Goal: Use online tool/utility: Utilize a website feature to perform a specific function

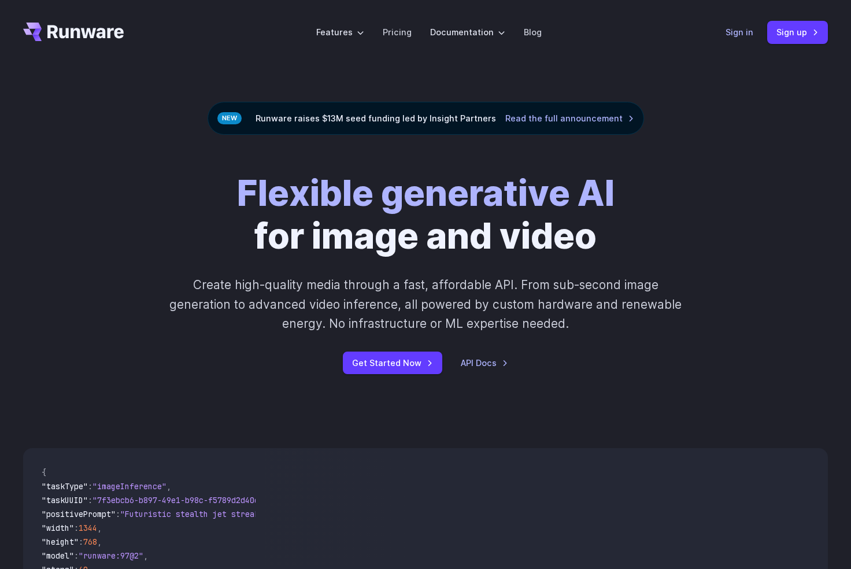
click at [733, 36] on link "Sign in" at bounding box center [740, 31] width 28 height 13
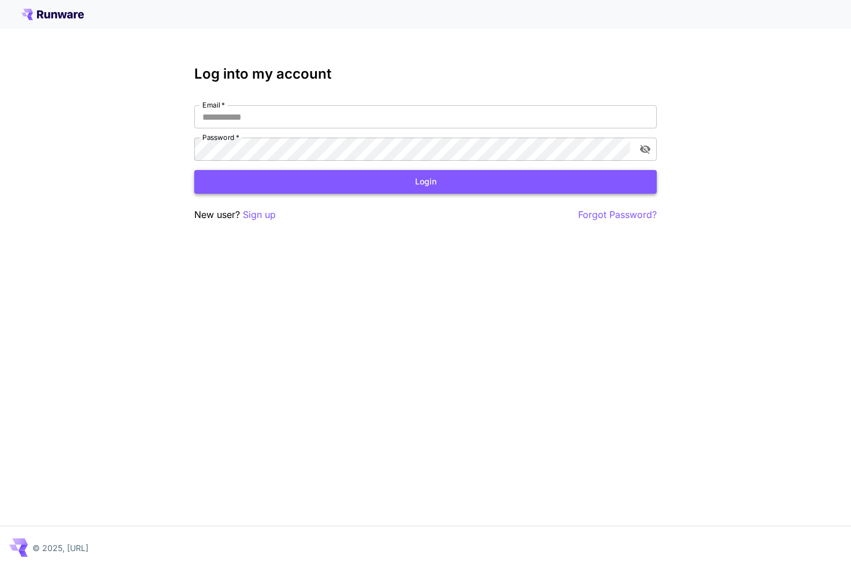
type input "**********"
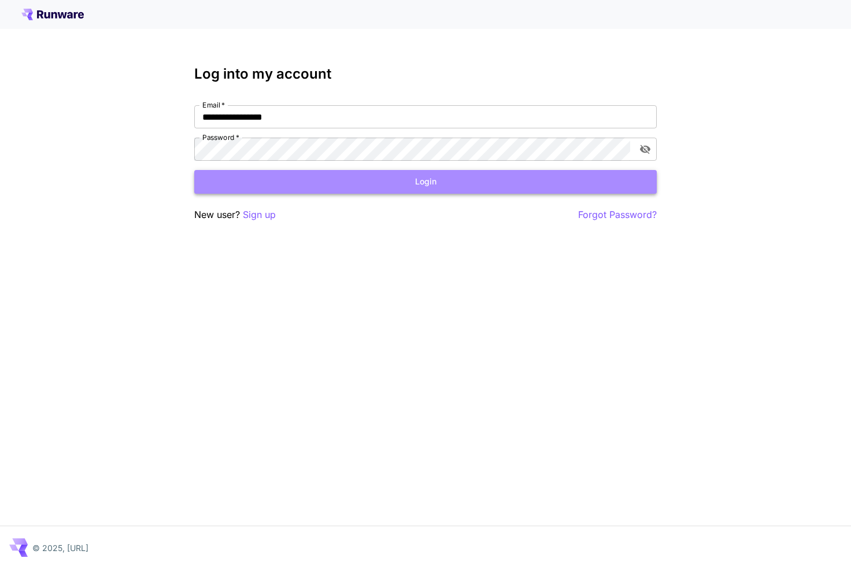
click at [342, 179] on button "Login" at bounding box center [425, 182] width 463 height 24
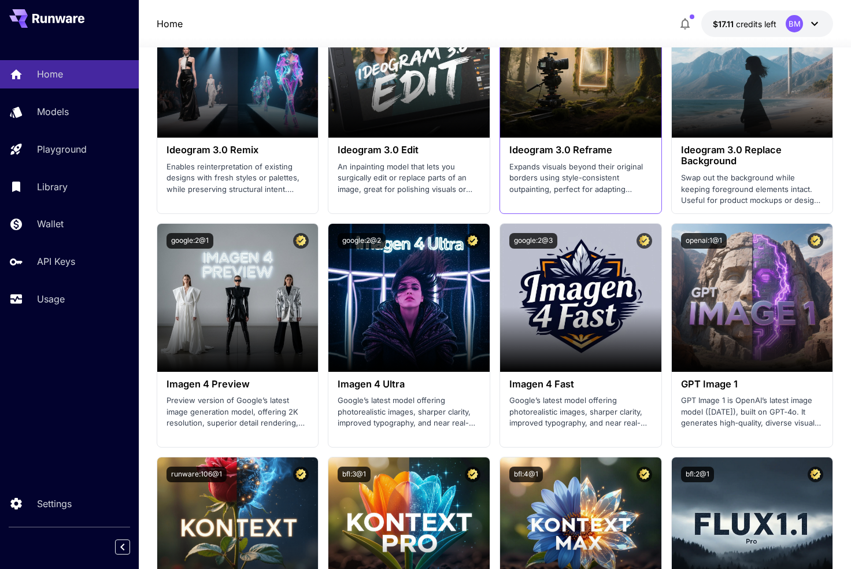
scroll to position [2236, 0]
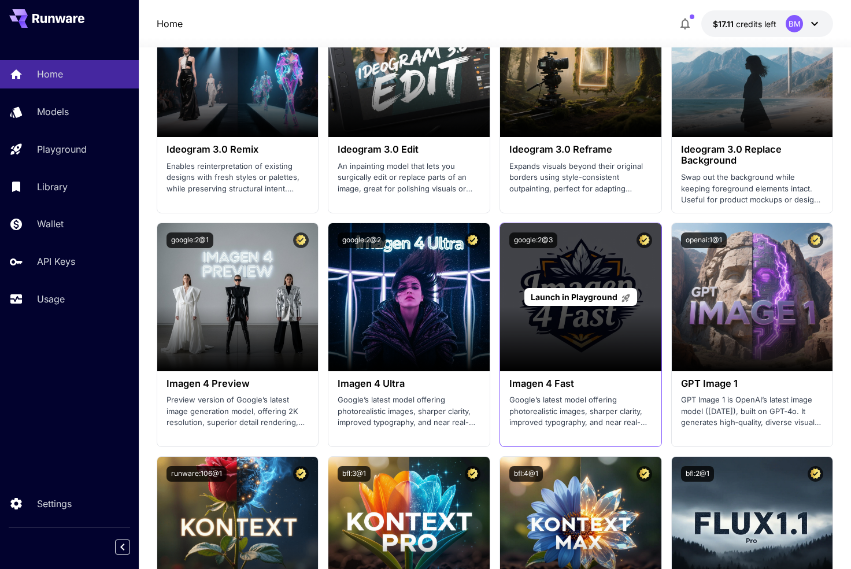
click at [566, 296] on span "Launch in Playground" at bounding box center [574, 297] width 87 height 10
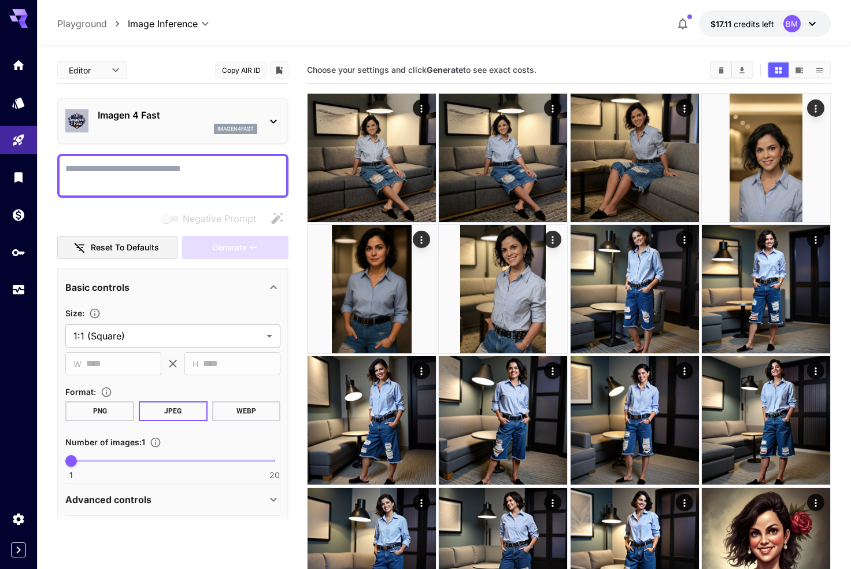
click at [121, 172] on textarea "Negative Prompt" at bounding box center [172, 176] width 215 height 28
type textarea "****"
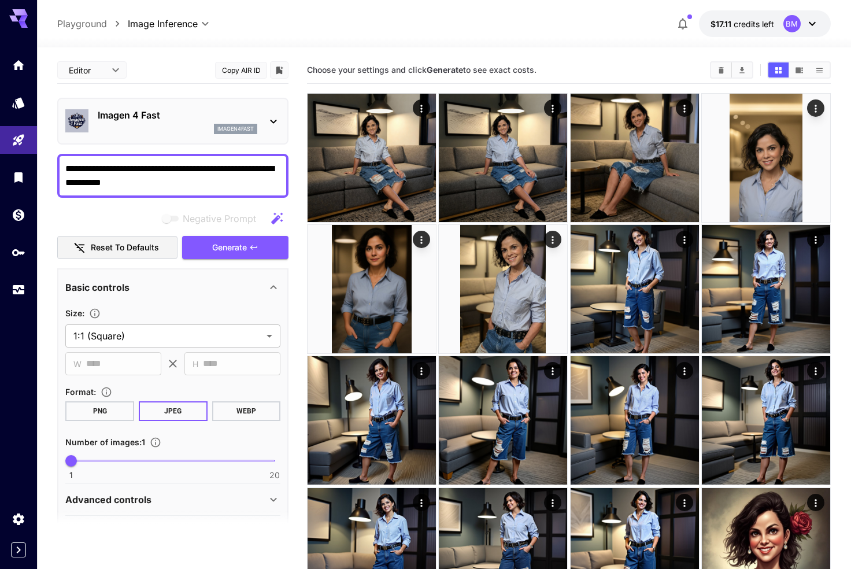
drag, startPoint x: 177, startPoint y: 180, endPoint x: 38, endPoint y: 169, distance: 139.3
click at [38, 169] on section "**********" at bounding box center [444, 480] width 814 height 867
paste textarea "**********"
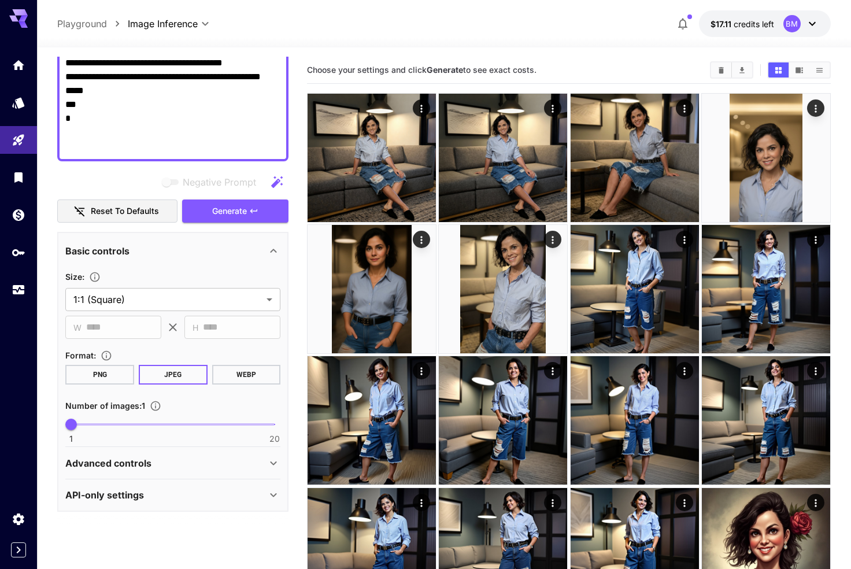
scroll to position [833, 0]
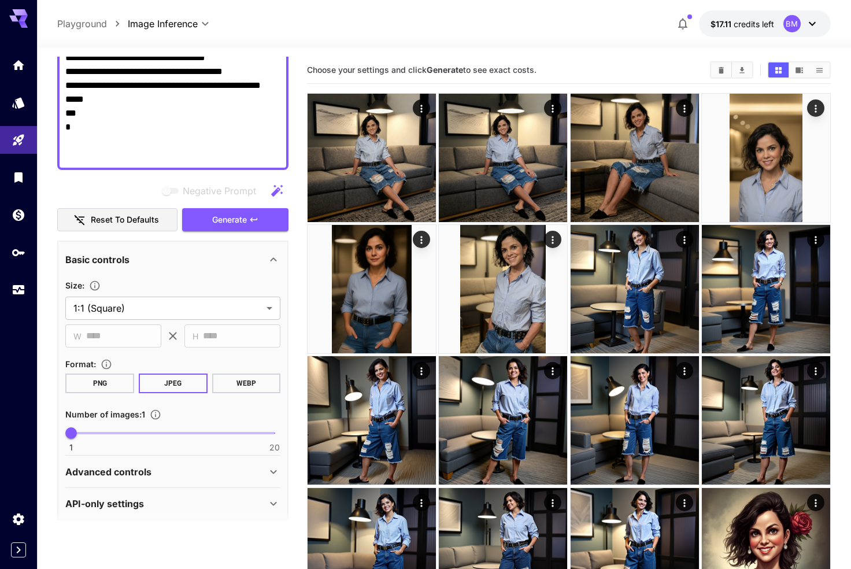
type textarea "**********"
type input "*"
click at [88, 434] on span "1 20 1" at bounding box center [173, 433] width 204 height 17
click at [242, 226] on span "Generate" at bounding box center [229, 220] width 35 height 14
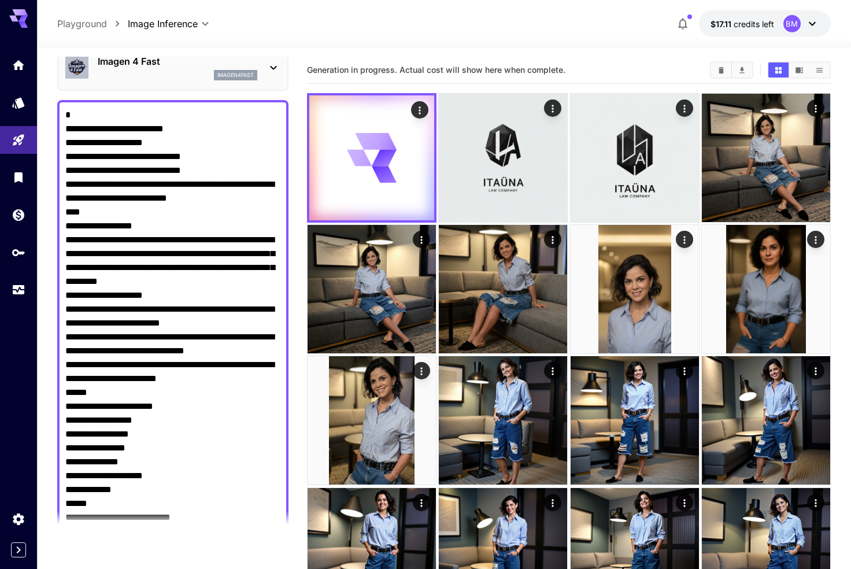
scroll to position [0, 0]
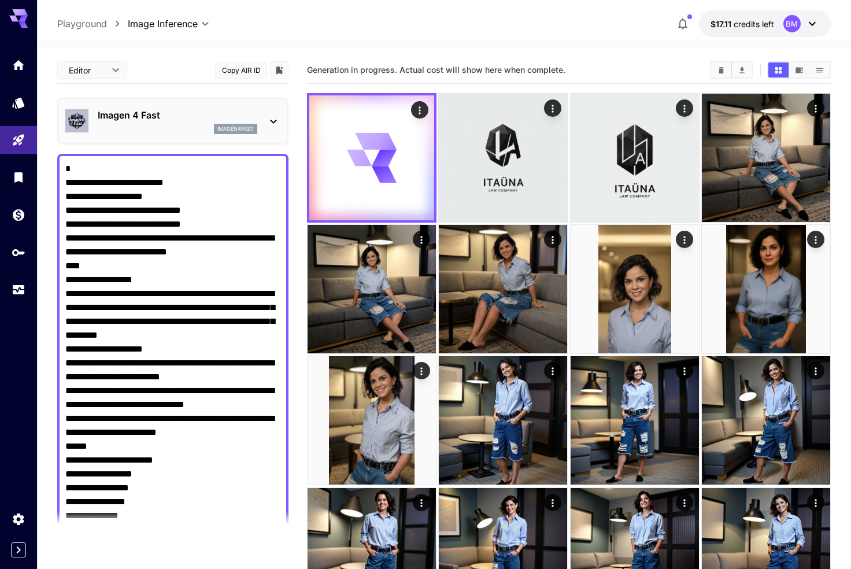
click at [171, 125] on div "imagen4fast" at bounding box center [178, 129] width 160 height 10
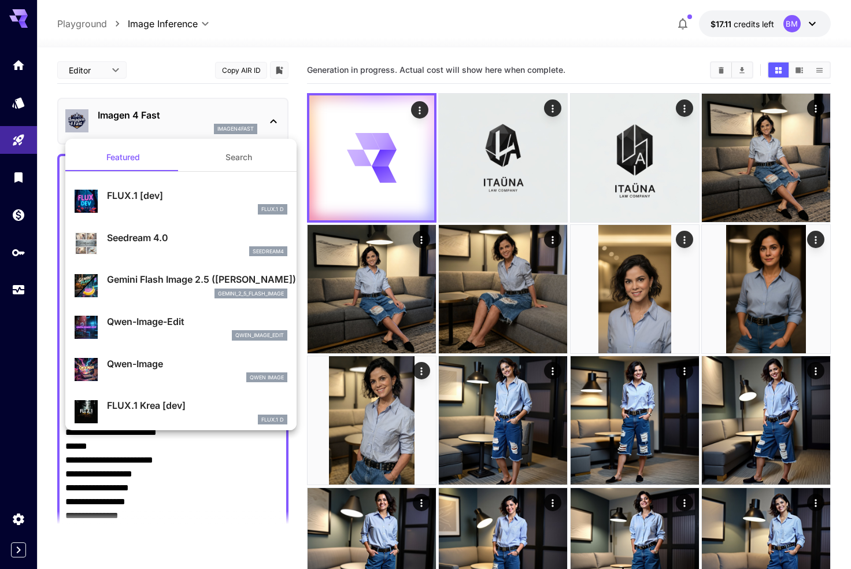
click at [460, 154] on div at bounding box center [425, 284] width 851 height 569
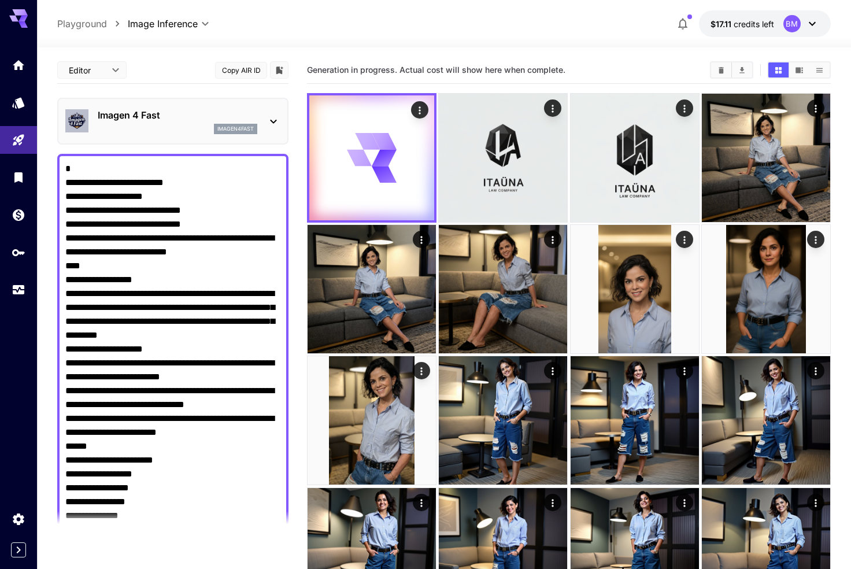
click at [460, 154] on img at bounding box center [503, 158] width 128 height 128
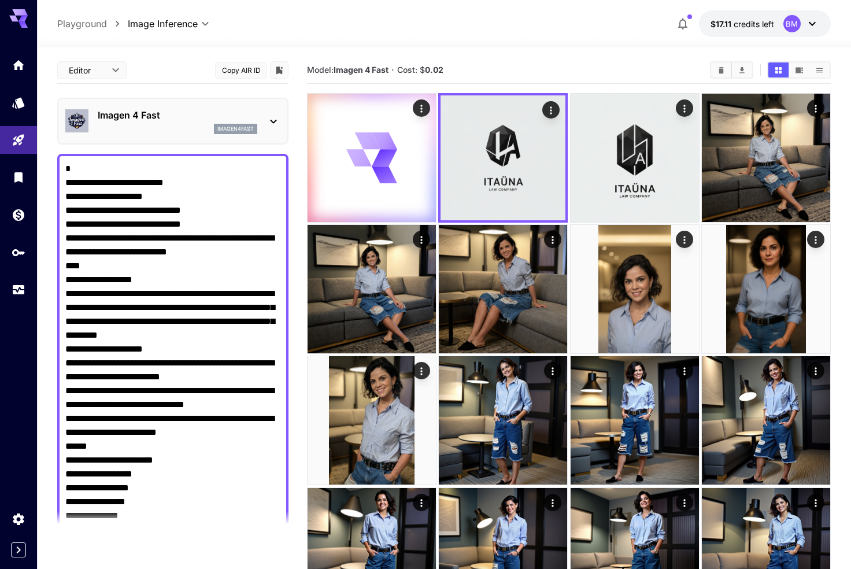
click at [134, 138] on div "Imagen 4 Fast imagen4fast" at bounding box center [172, 121] width 215 height 35
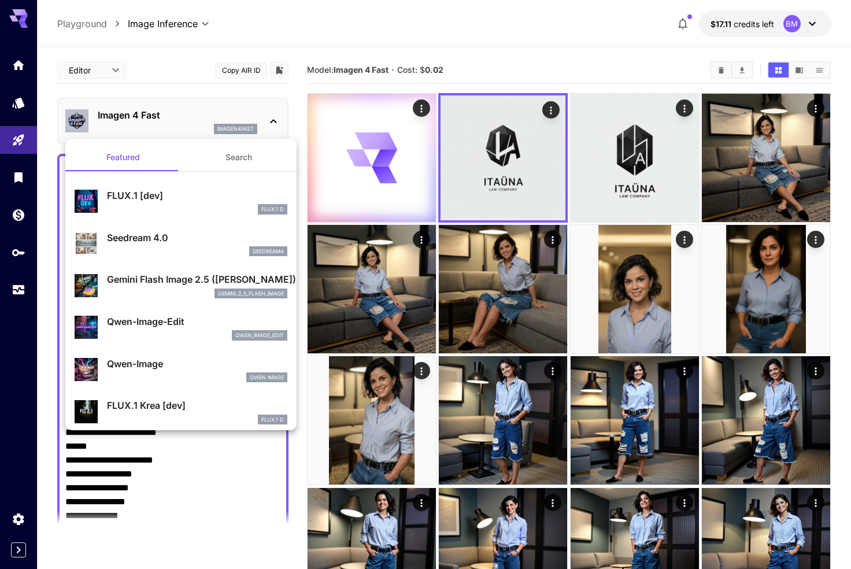
click at [157, 245] on div "Seedream 4.0 seedream4" at bounding box center [197, 244] width 180 height 26
type input "**********"
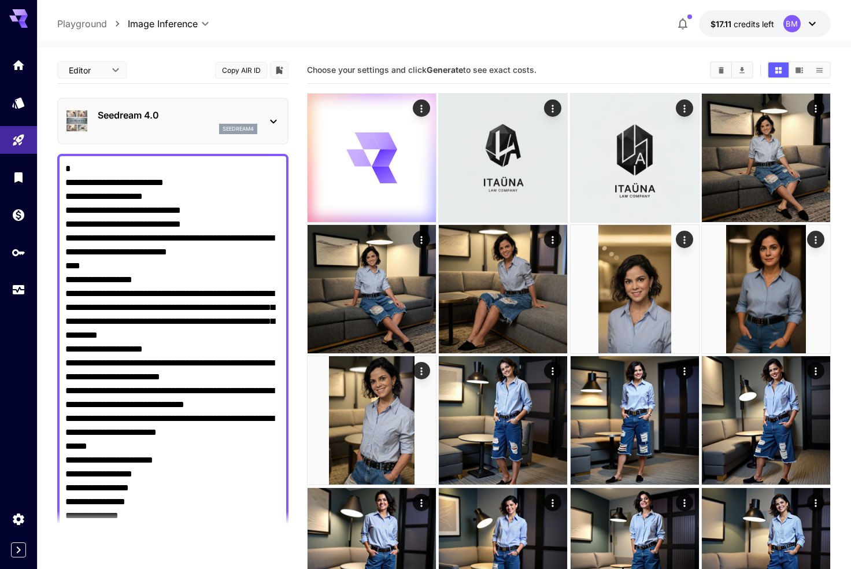
click at [188, 130] on div "seedream4" at bounding box center [178, 129] width 160 height 10
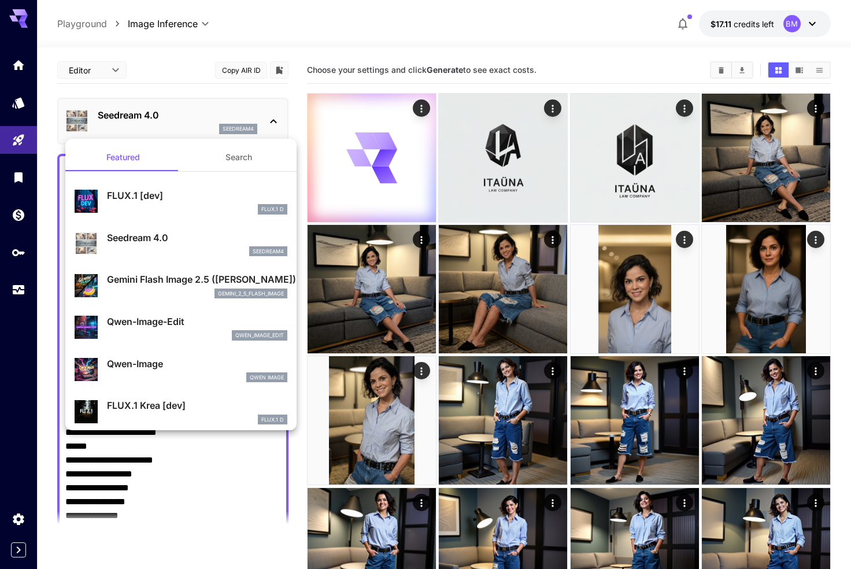
click at [200, 506] on div at bounding box center [425, 284] width 851 height 569
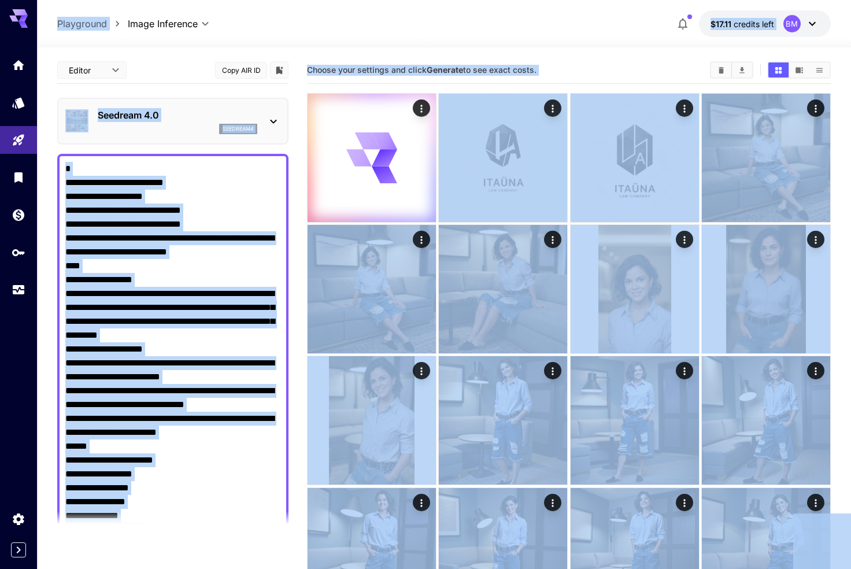
click at [296, 383] on main "**********" at bounding box center [444, 539] width 774 height 964
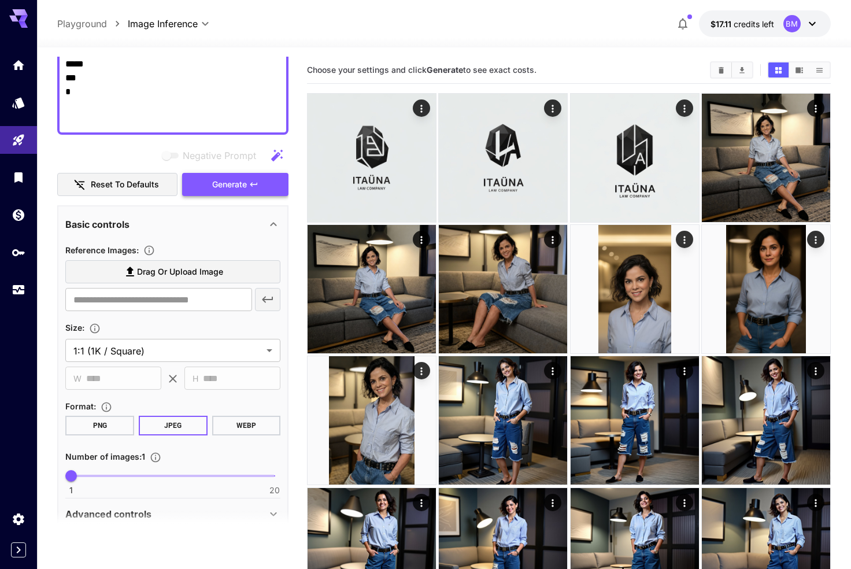
scroll to position [866, 0]
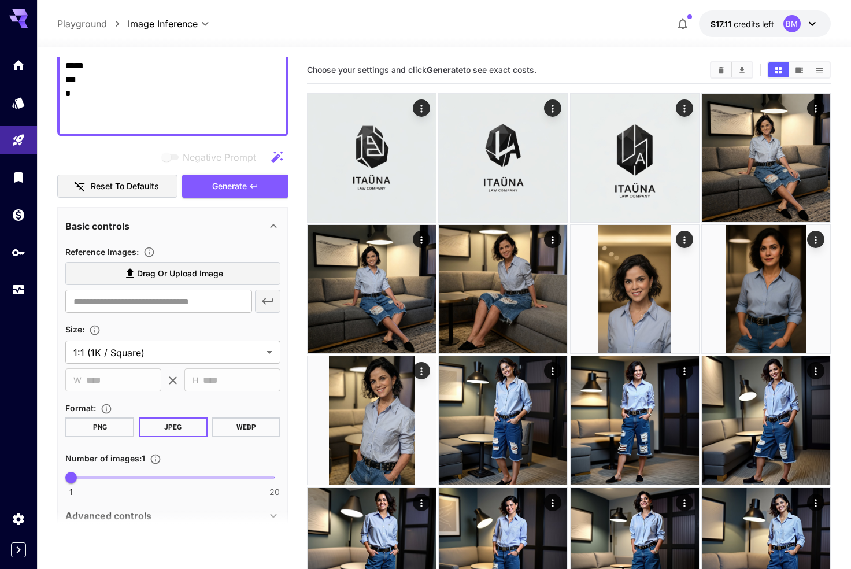
type input "*"
click at [89, 475] on span "1 20 3" at bounding box center [173, 477] width 204 height 17
click at [226, 186] on span "Generate" at bounding box center [229, 186] width 35 height 14
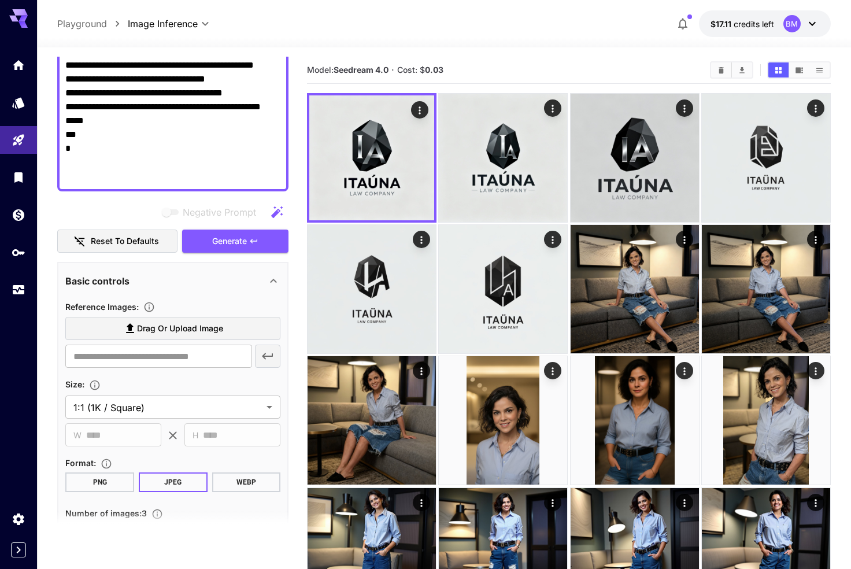
scroll to position [815, 0]
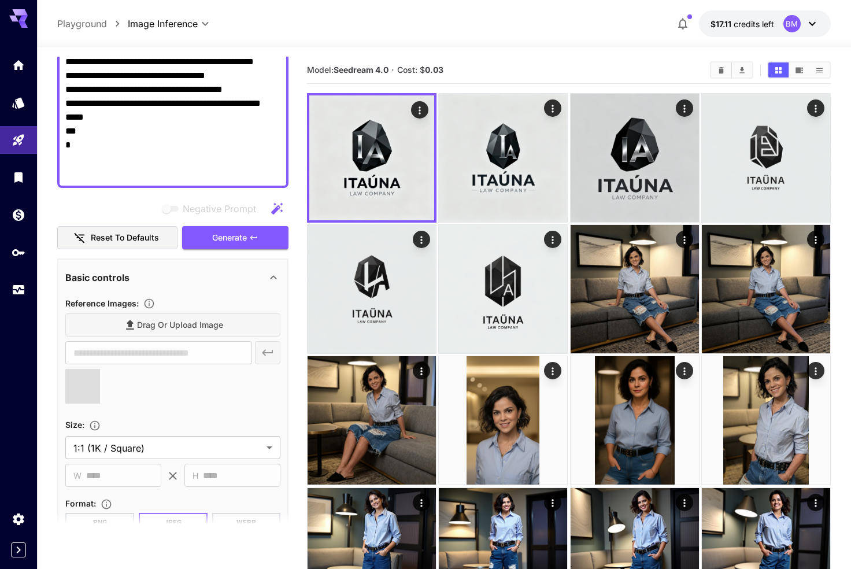
type input "**********"
click at [221, 241] on span "Generate" at bounding box center [229, 238] width 35 height 14
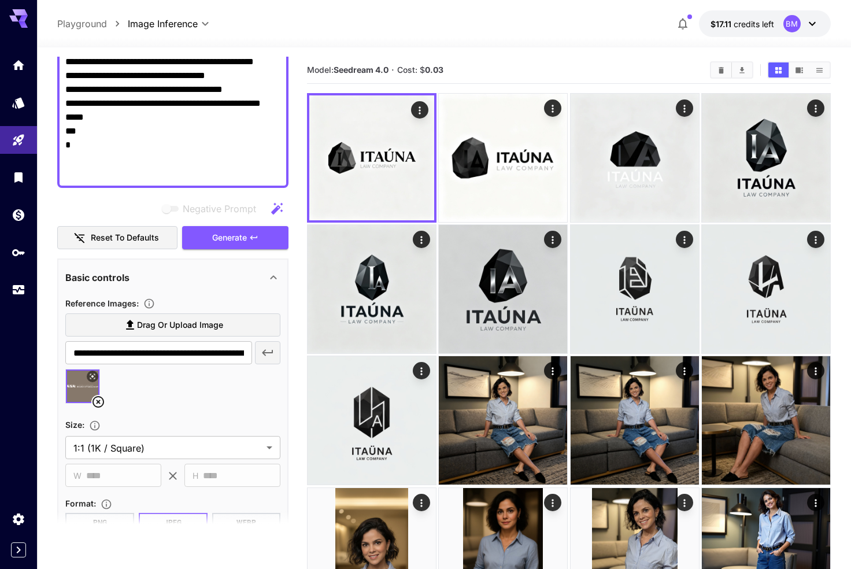
scroll to position [0, 0]
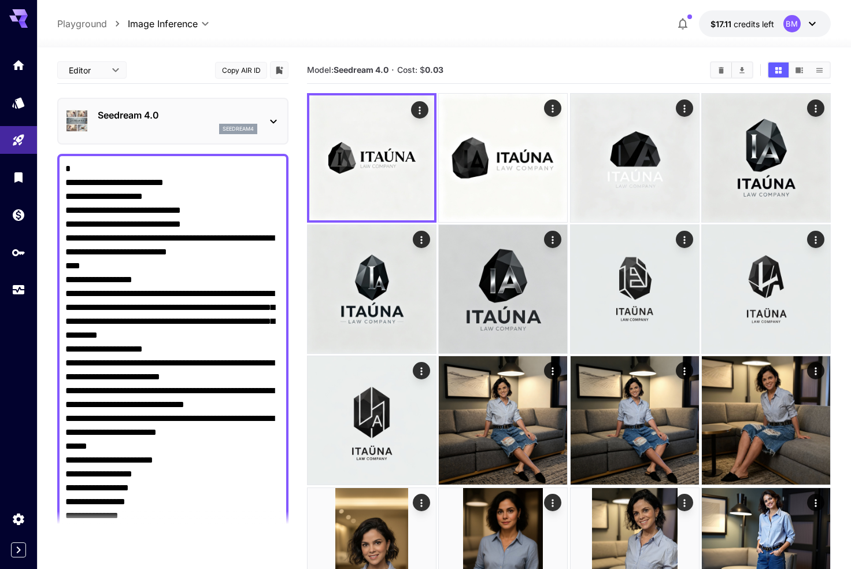
click at [197, 141] on div "Seedream 4.0 seedream4" at bounding box center [172, 121] width 231 height 47
click at [191, 134] on div "Seedream 4.0 seedream4" at bounding box center [172, 121] width 215 height 35
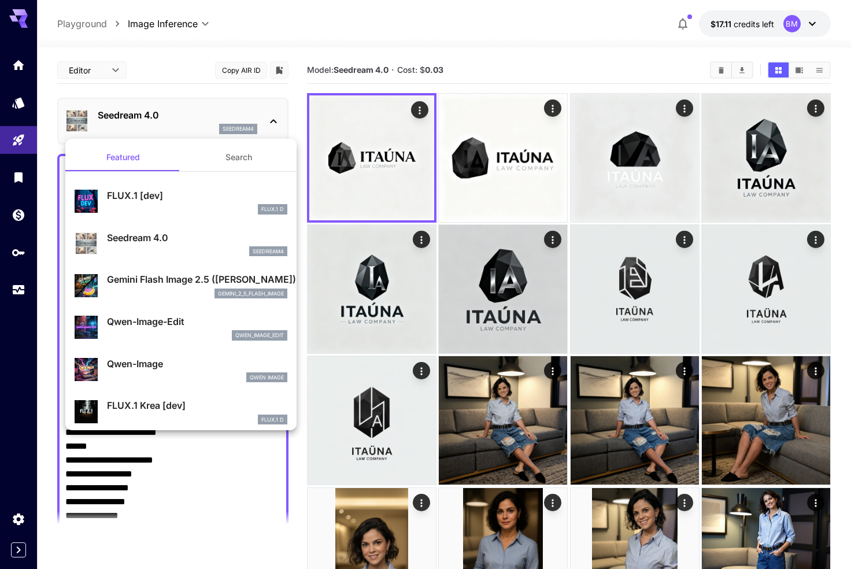
click at [167, 283] on p "Gemini Flash Image 2.5 (Nano Banana)" at bounding box center [197, 279] width 180 height 14
type input "*"
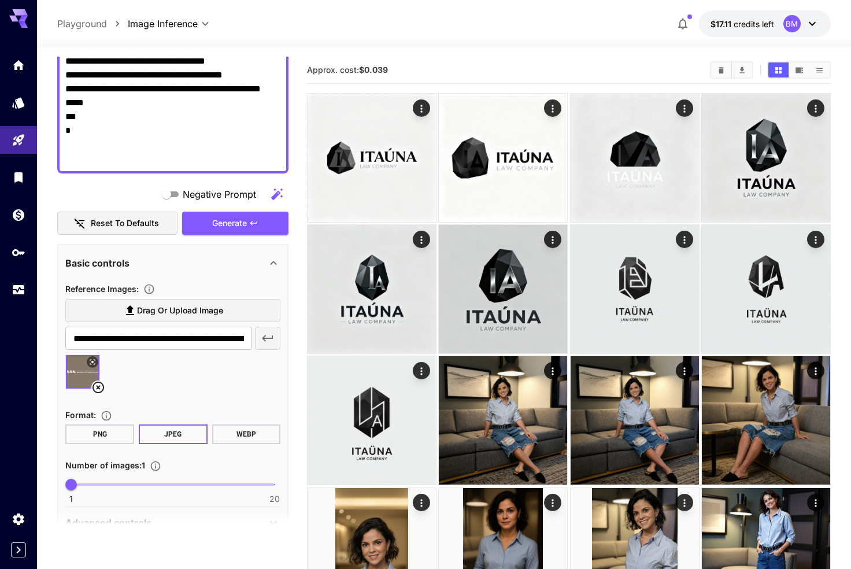
scroll to position [846, 0]
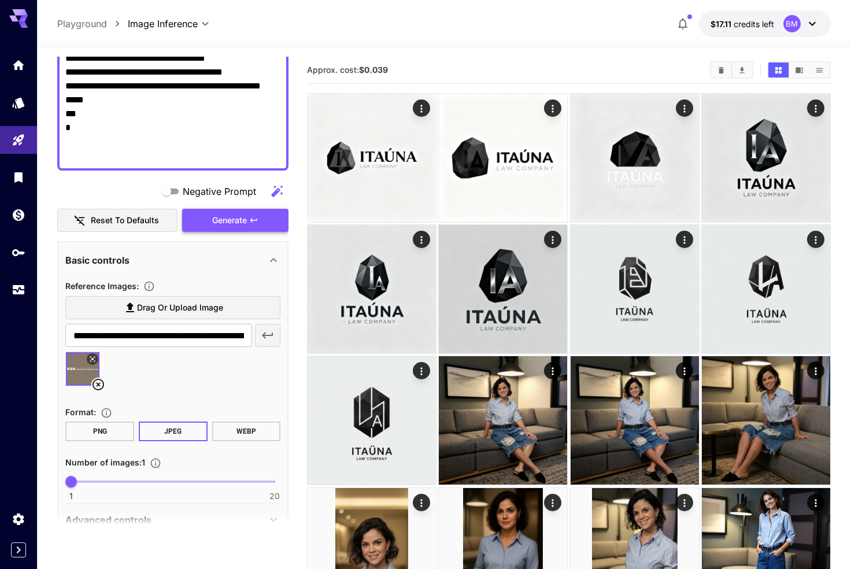
click at [226, 226] on span "Generate" at bounding box center [229, 220] width 35 height 14
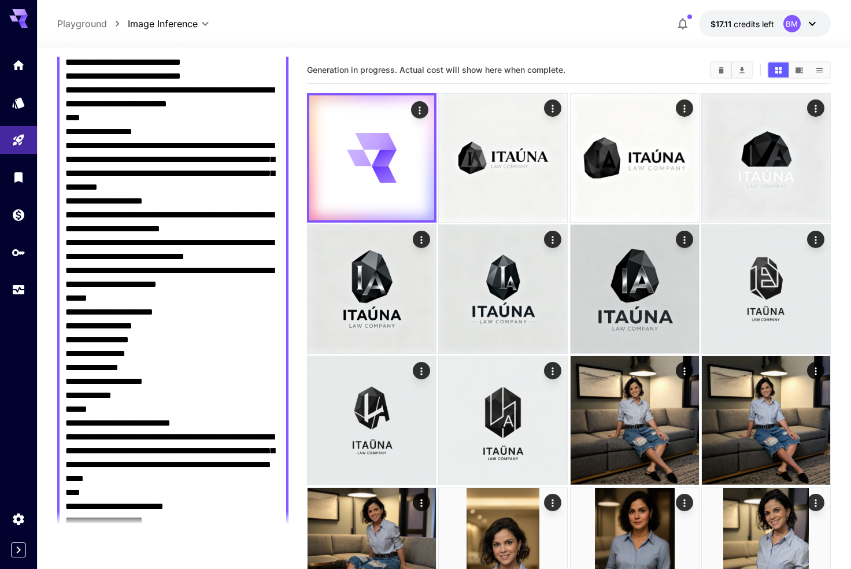
scroll to position [155, 0]
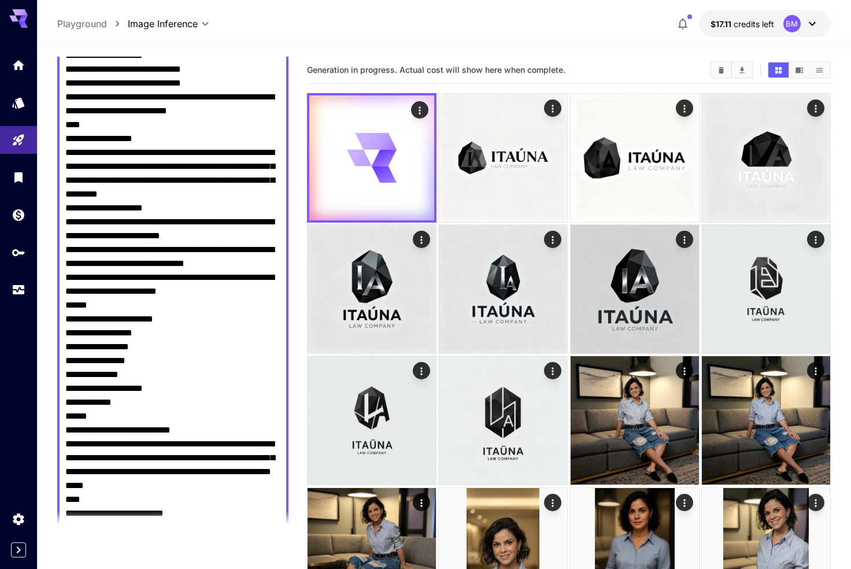
drag, startPoint x: 191, startPoint y: 235, endPoint x: 186, endPoint y: 212, distance: 24.2
click at [186, 212] on textarea "Negative Prompt" at bounding box center [172, 437] width 215 height 833
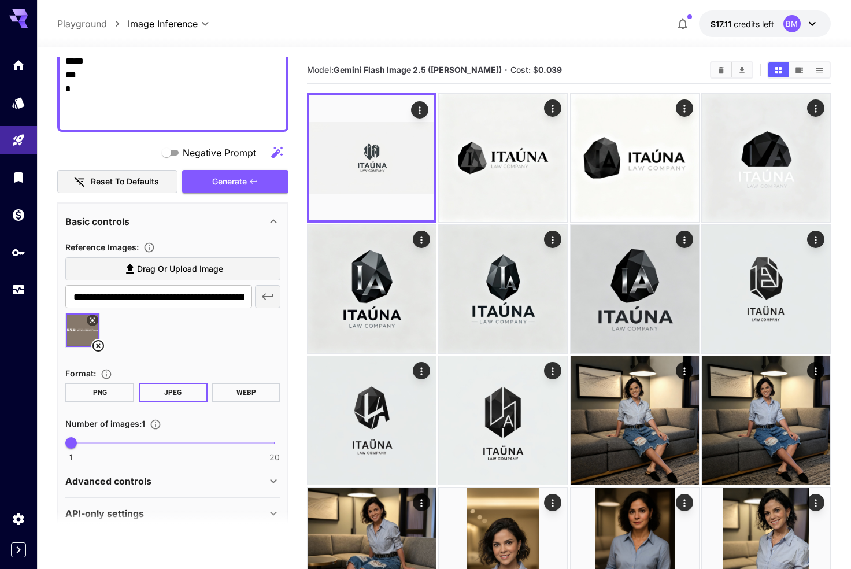
scroll to position [876, 0]
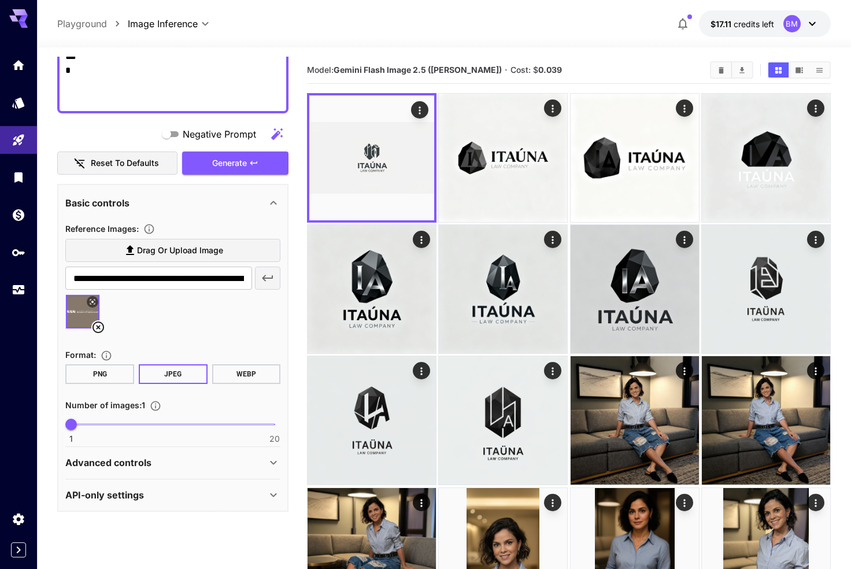
type textarea "**********"
click at [99, 423] on span "1 20 4" at bounding box center [173, 424] width 204 height 17
type input "*"
click at [94, 423] on span "3" at bounding box center [93, 425] width 12 height 12
click at [236, 165] on span "Generate" at bounding box center [229, 163] width 35 height 14
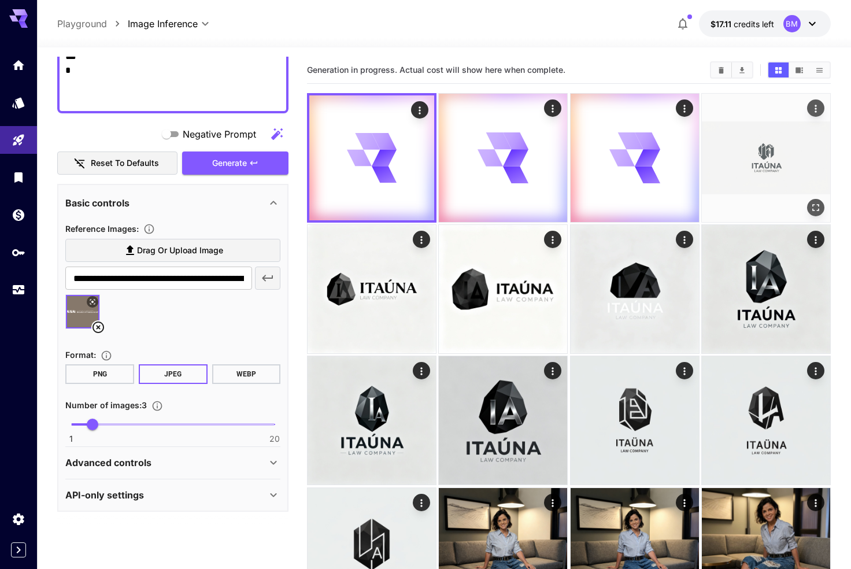
click at [757, 133] on img at bounding box center [766, 158] width 128 height 128
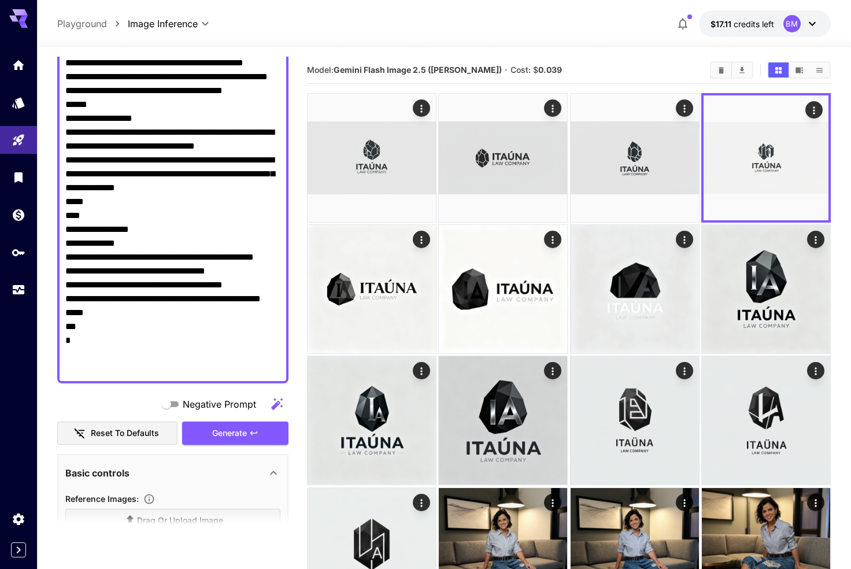
scroll to position [0, 0]
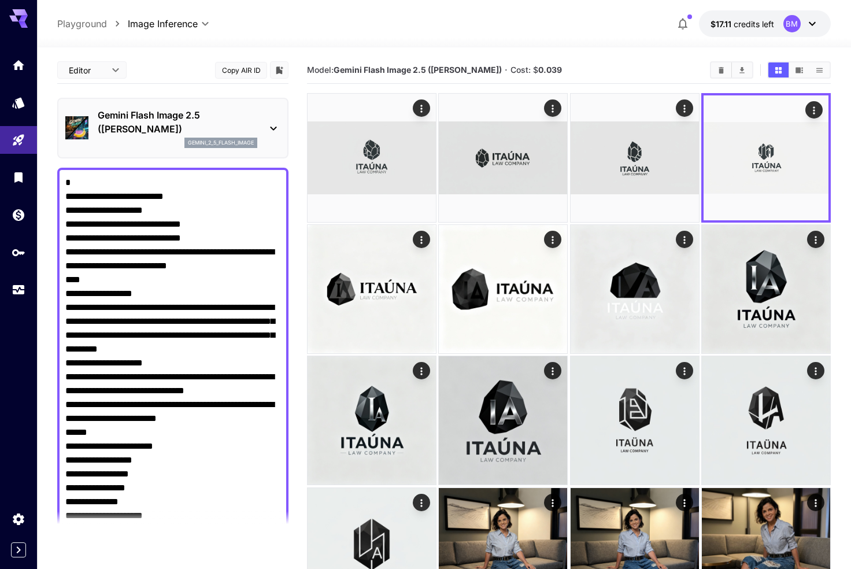
click at [179, 290] on textarea "Negative Prompt" at bounding box center [172, 578] width 215 height 805
paste textarea "**********"
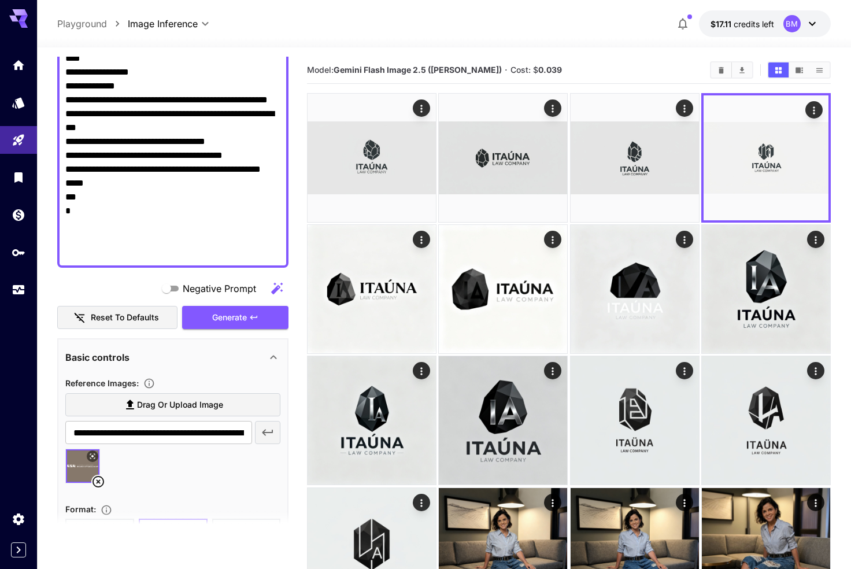
scroll to position [915, 0]
type textarea "**********"
click at [220, 320] on span "Generate" at bounding box center [229, 318] width 35 height 14
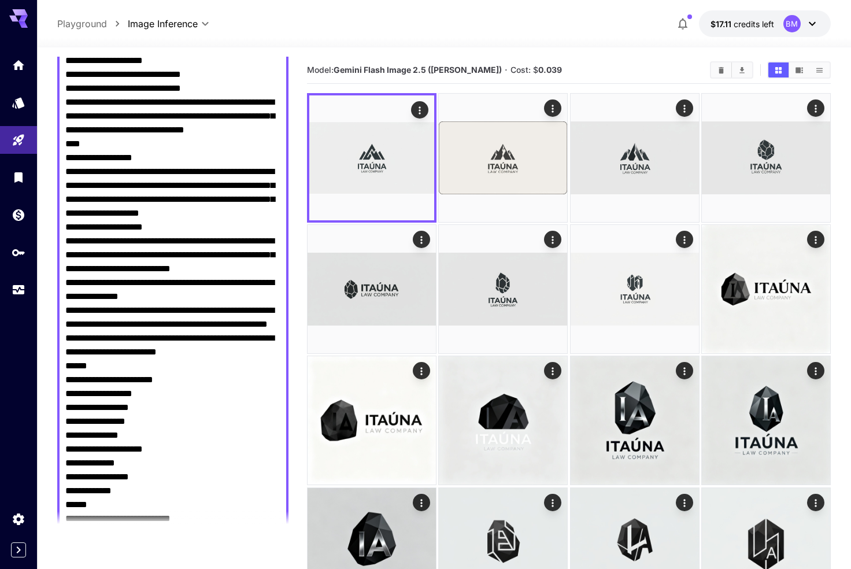
scroll to position [0, 0]
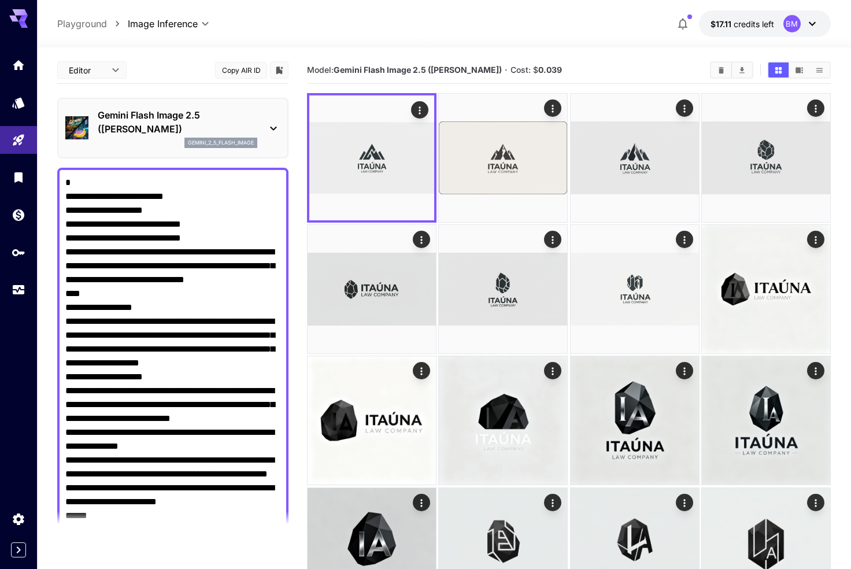
click at [151, 121] on p "Gemini Flash Image 2.5 (Nano Banana)" at bounding box center [178, 122] width 160 height 28
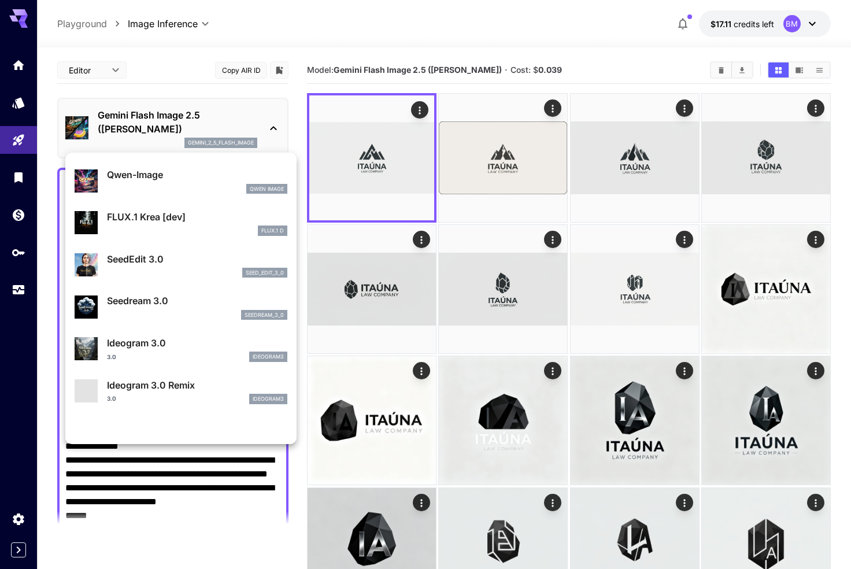
scroll to position [216, 0]
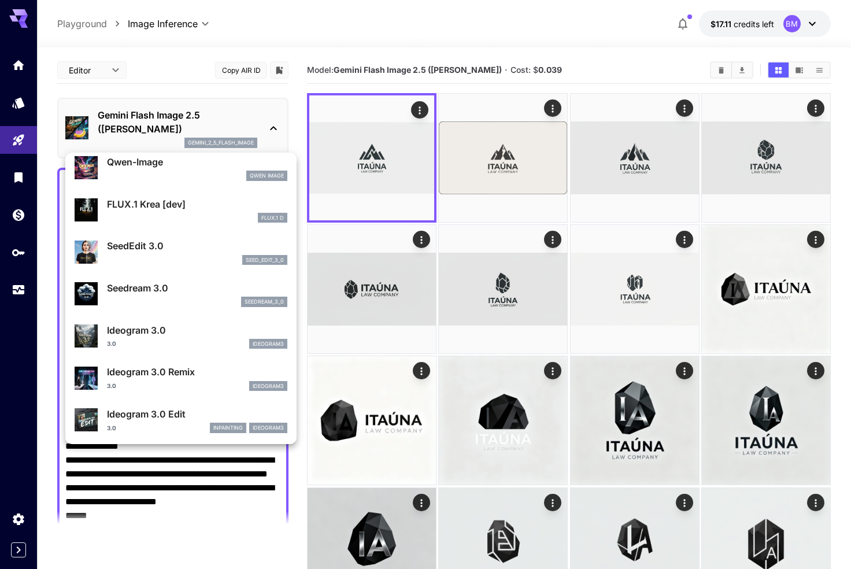
click at [163, 341] on div "3.0 ideogram3" at bounding box center [197, 344] width 180 height 10
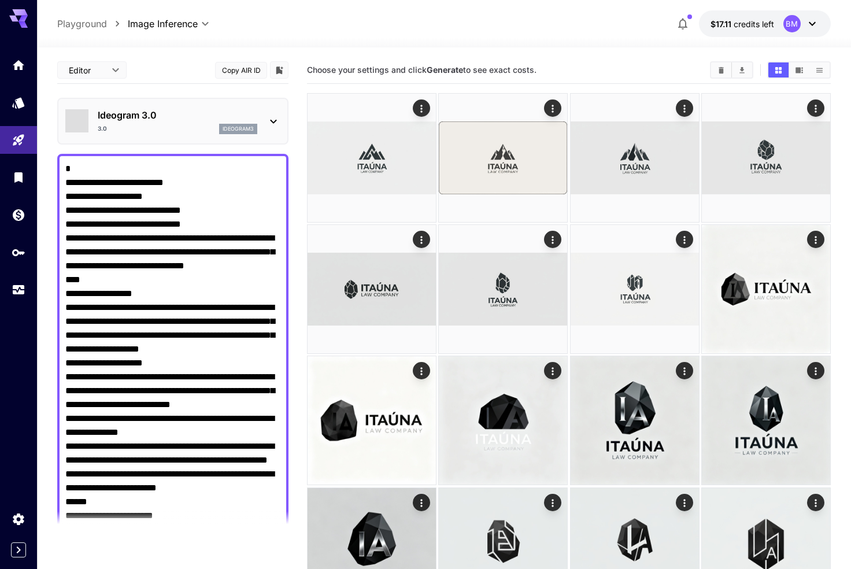
type input "*"
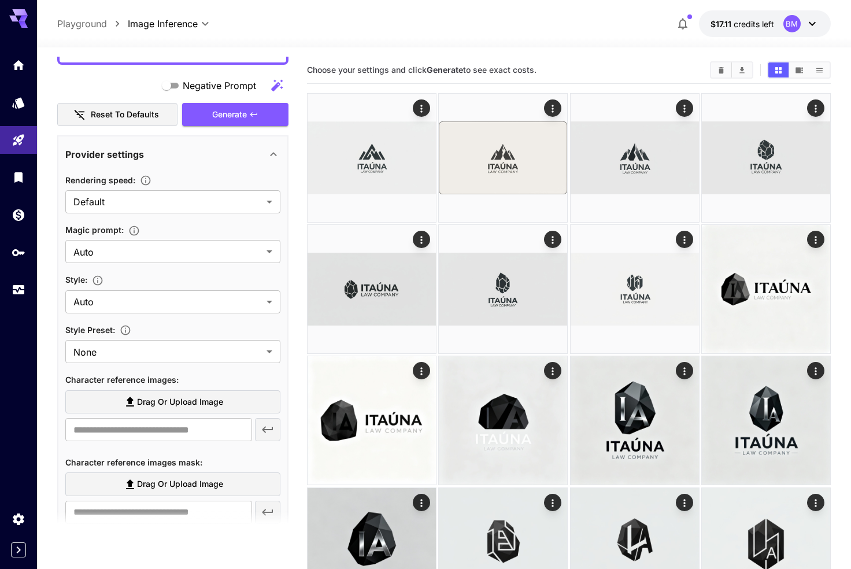
scroll to position [1109, 0]
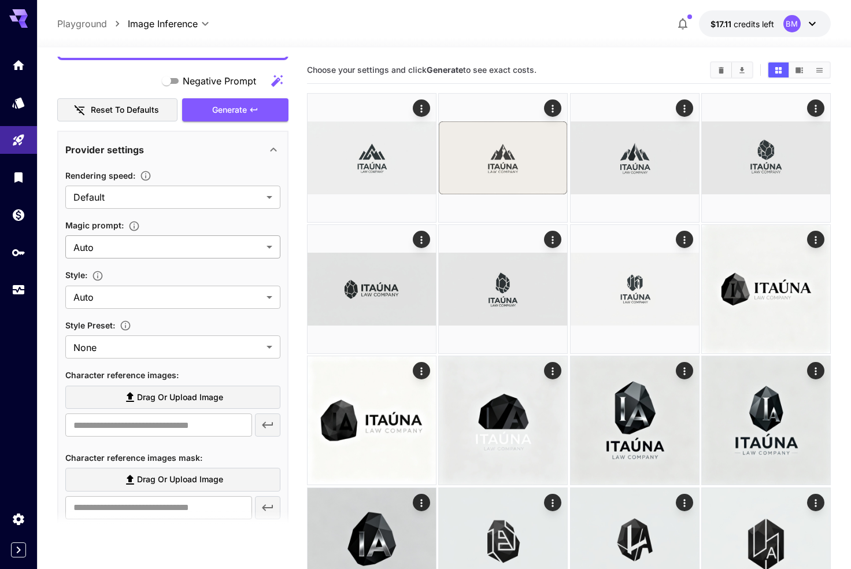
click at [135, 228] on div at bounding box center [425, 284] width 851 height 569
click at [135, 228] on icon "button" at bounding box center [134, 226] width 12 height 12
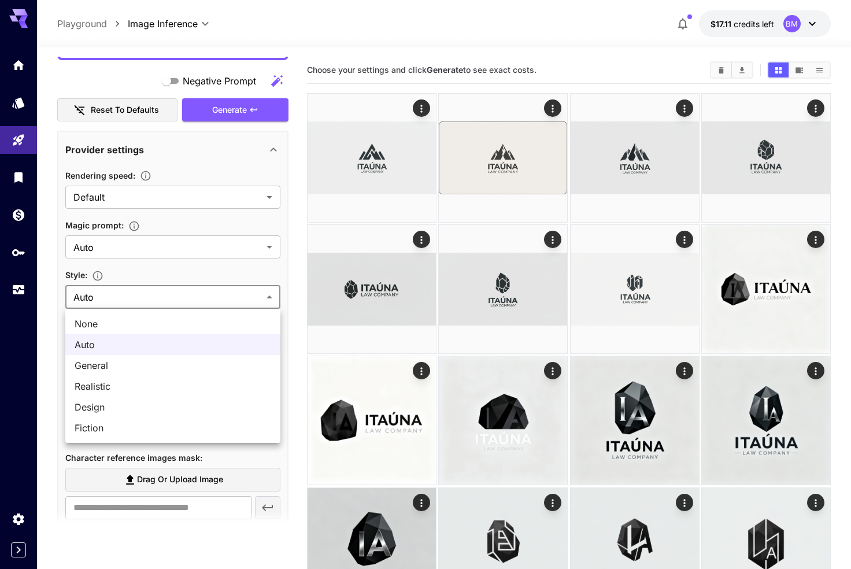
click at [135, 412] on span "Design" at bounding box center [173, 407] width 197 height 14
type input "******"
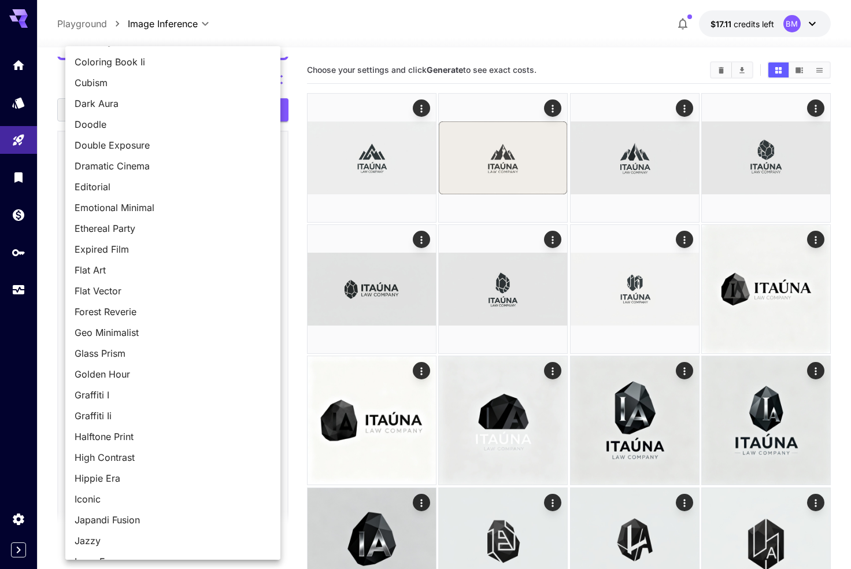
scroll to position [370, 0]
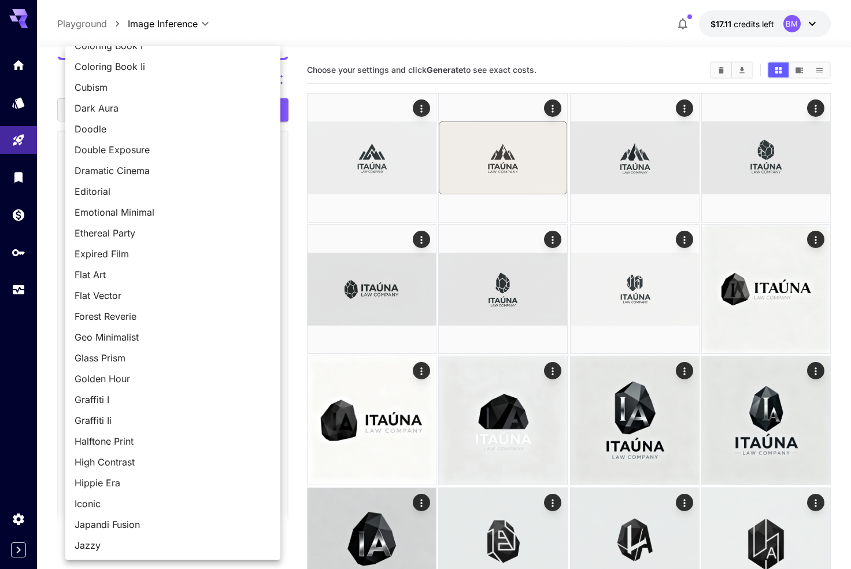
click at [94, 294] on span "Flat Vector" at bounding box center [173, 296] width 197 height 14
type input "**********"
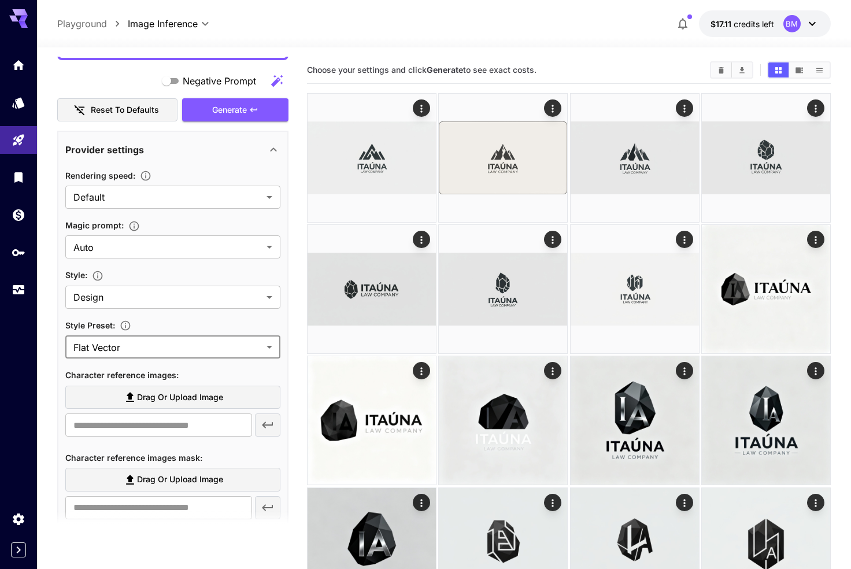
click at [61, 441] on div "**********" at bounding box center [172, 534] width 231 height 807
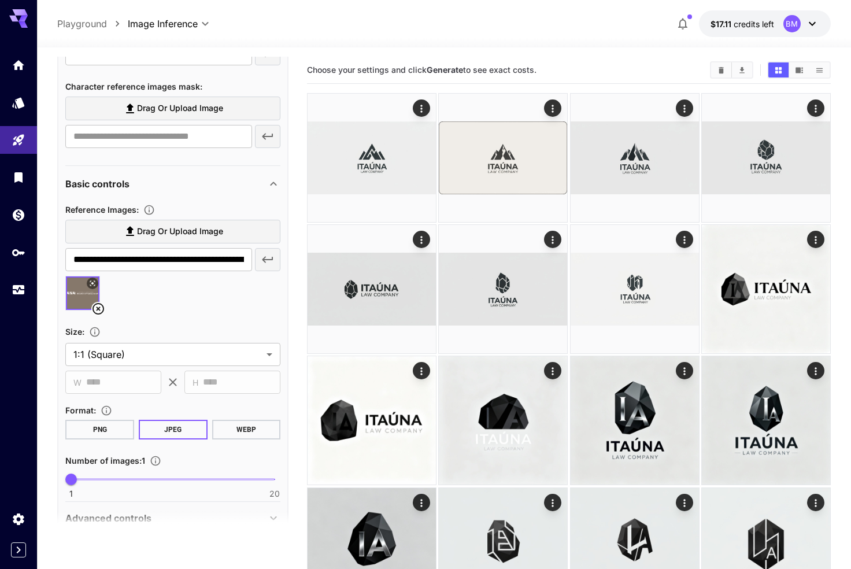
scroll to position [1481, 0]
type input "*"
drag, startPoint x: 86, startPoint y: 479, endPoint x: 96, endPoint y: 481, distance: 10.0
click at [96, 481] on span "1 20 3" at bounding box center [173, 478] width 204 height 17
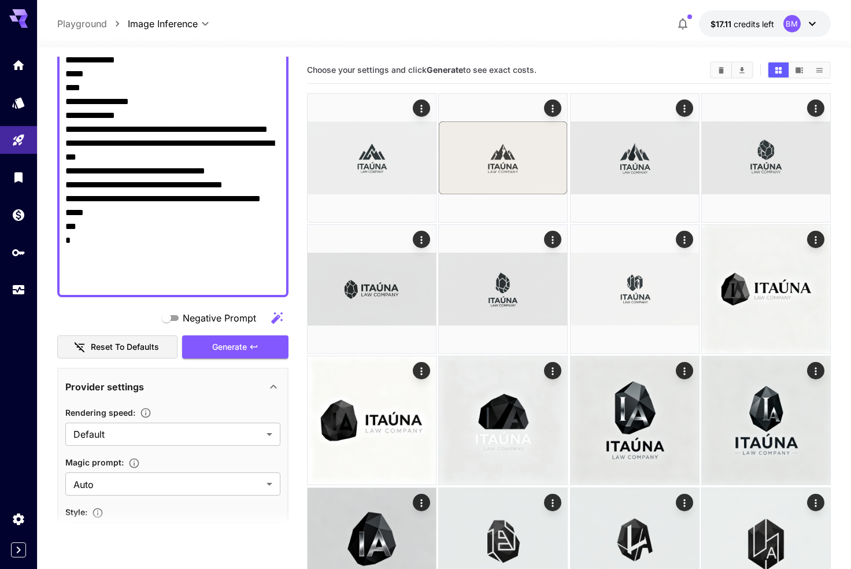
scroll to position [849, 0]
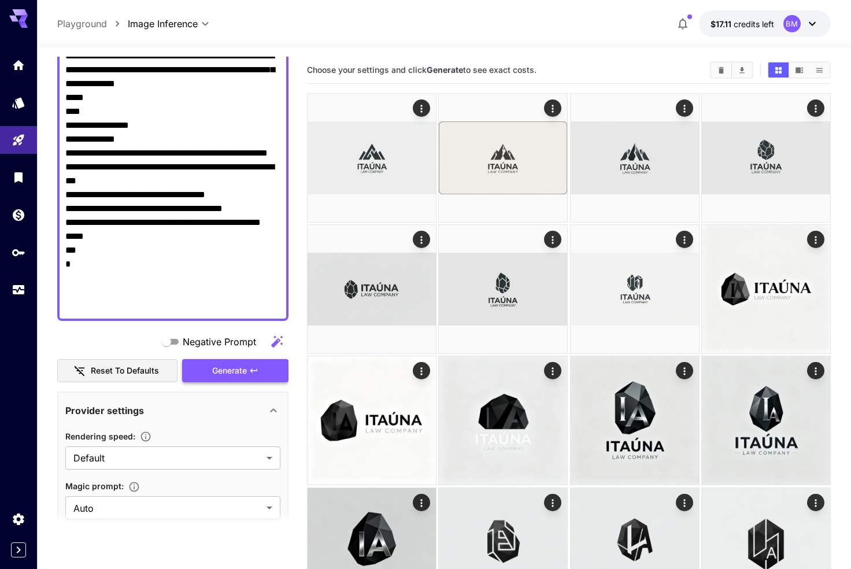
click at [220, 374] on span "Generate" at bounding box center [229, 371] width 35 height 14
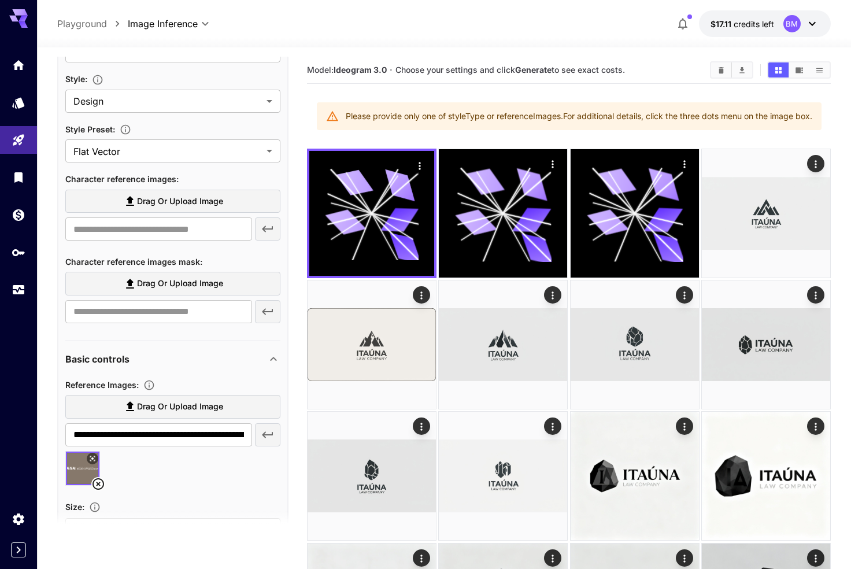
scroll to position [1332, 0]
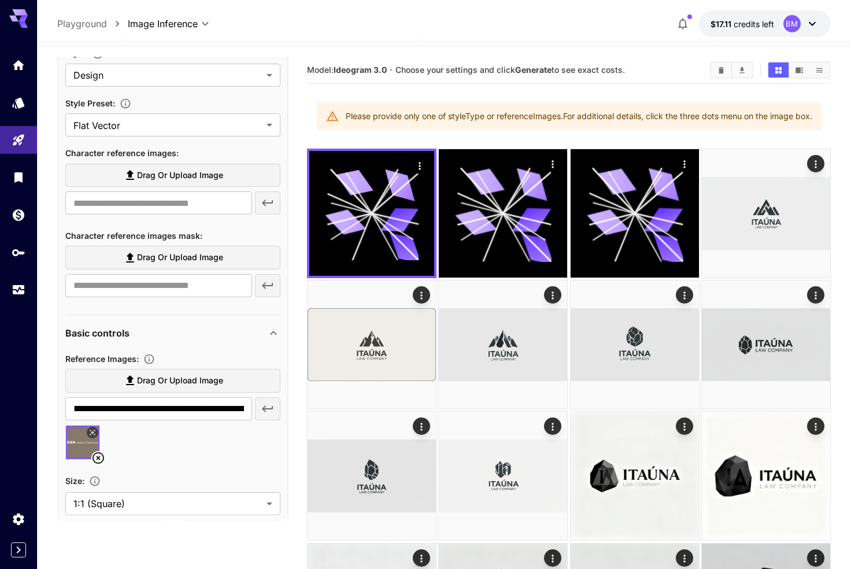
click at [97, 456] on icon at bounding box center [99, 458] width 12 height 12
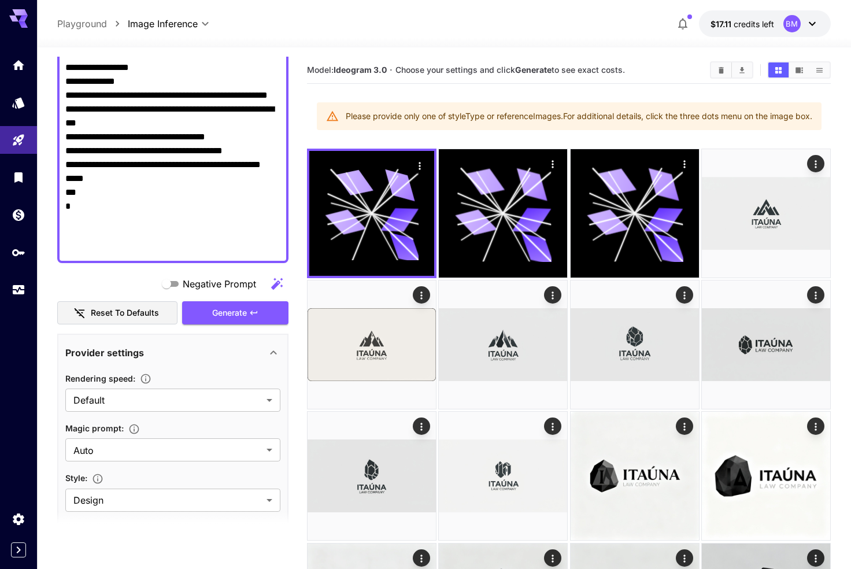
scroll to position [913, 0]
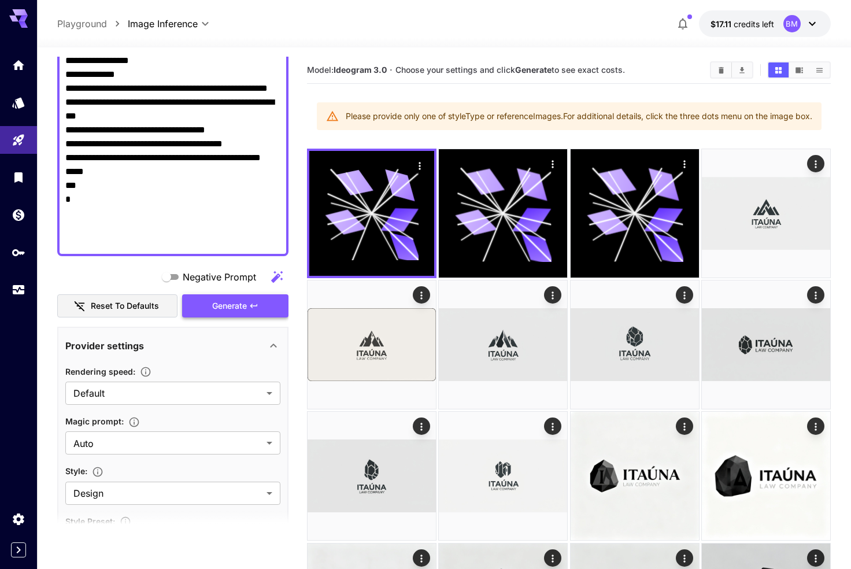
click at [213, 307] on span "Generate" at bounding box center [229, 306] width 35 height 14
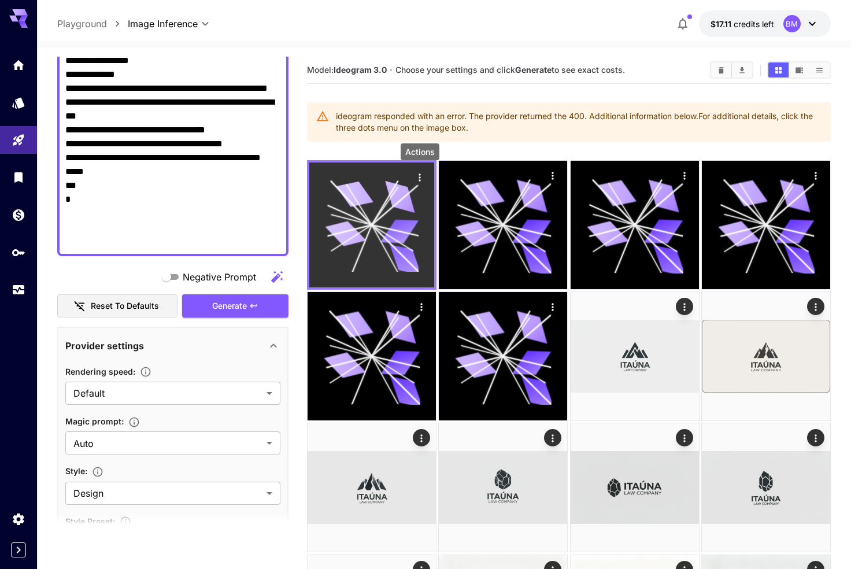
click at [420, 178] on icon "Actions" at bounding box center [420, 178] width 2 height 8
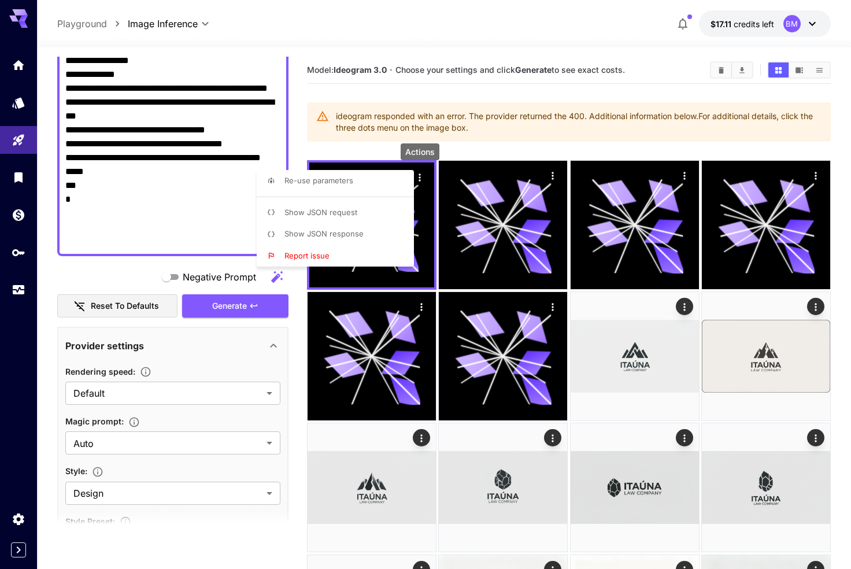
click at [340, 234] on span "Show JSON response" at bounding box center [324, 233] width 79 height 9
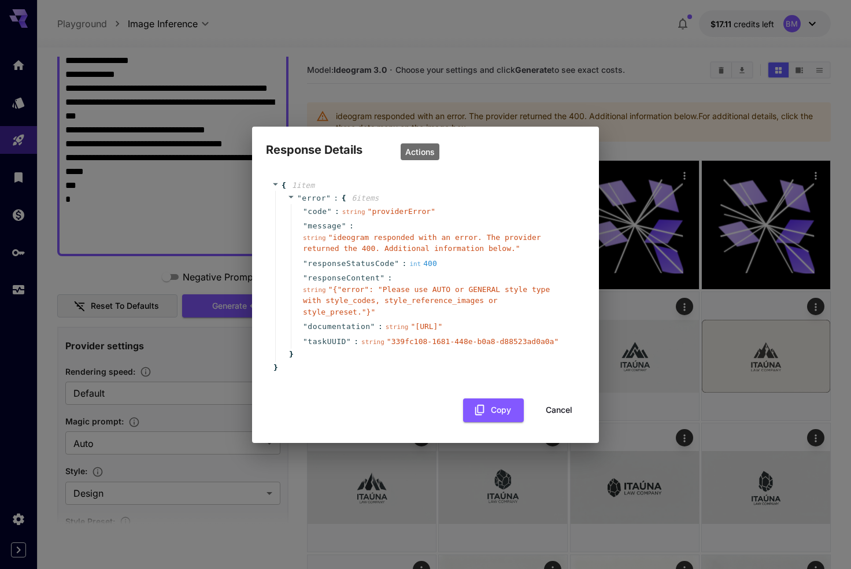
click at [548, 415] on button "Cancel" at bounding box center [559, 411] width 52 height 24
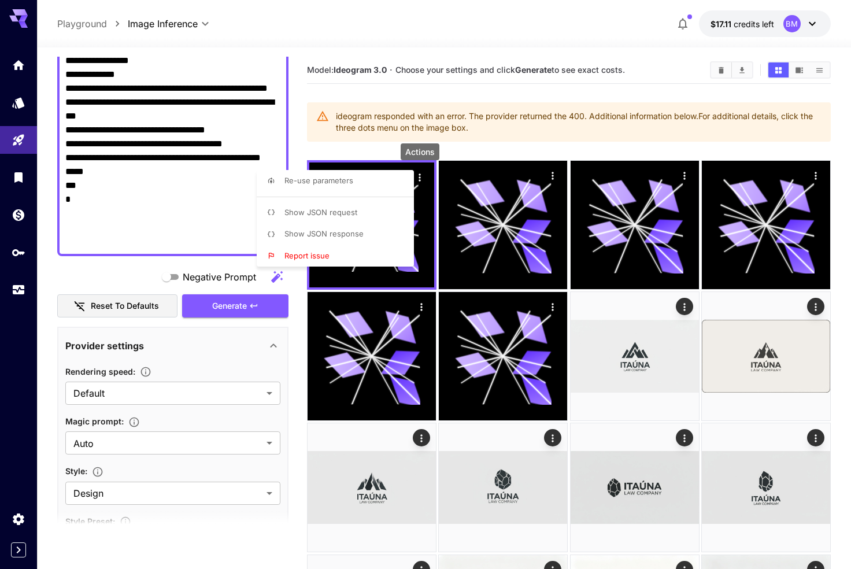
click at [61, 462] on div at bounding box center [425, 284] width 851 height 569
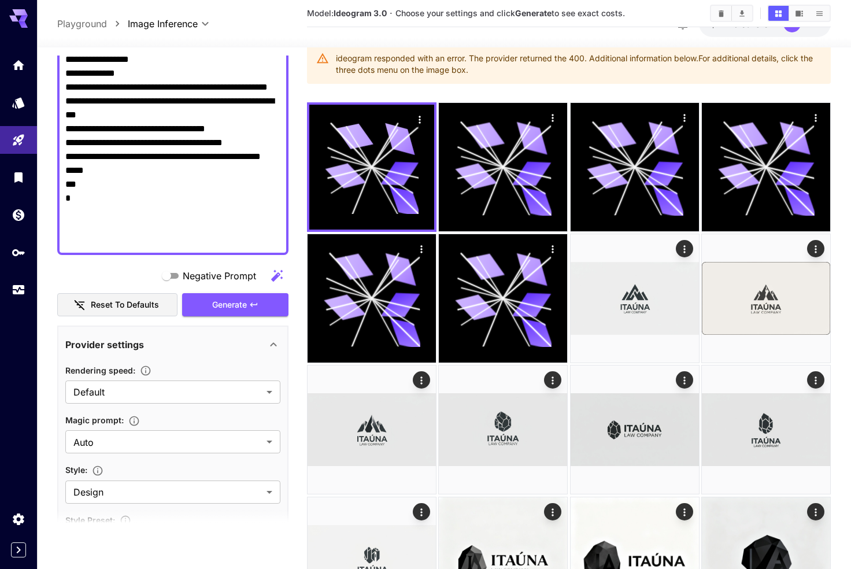
scroll to position [14, 0]
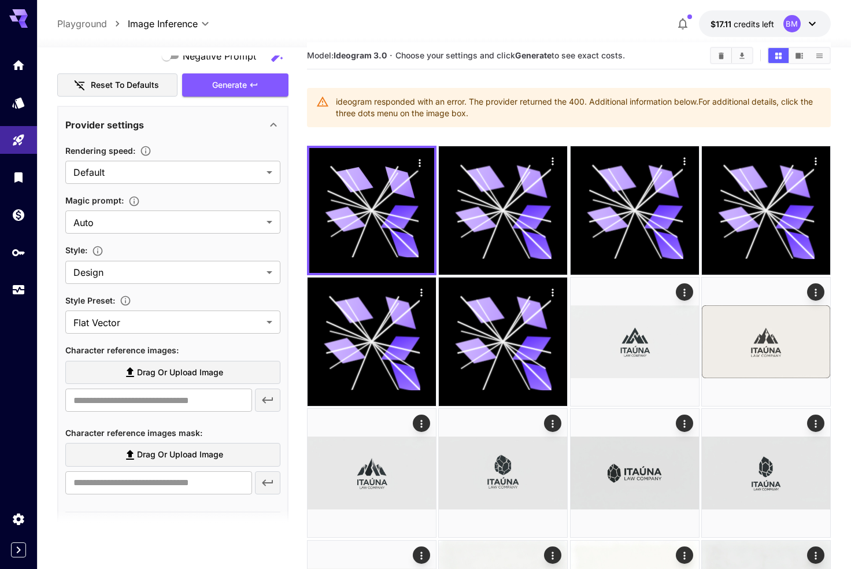
scroll to position [1134, 0]
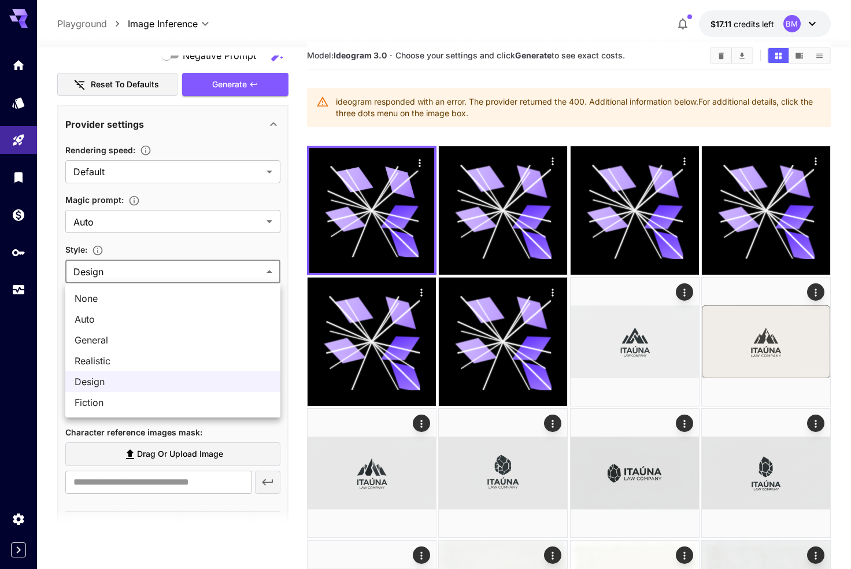
click at [136, 315] on span "Auto" at bounding box center [173, 319] width 197 height 14
type input "****"
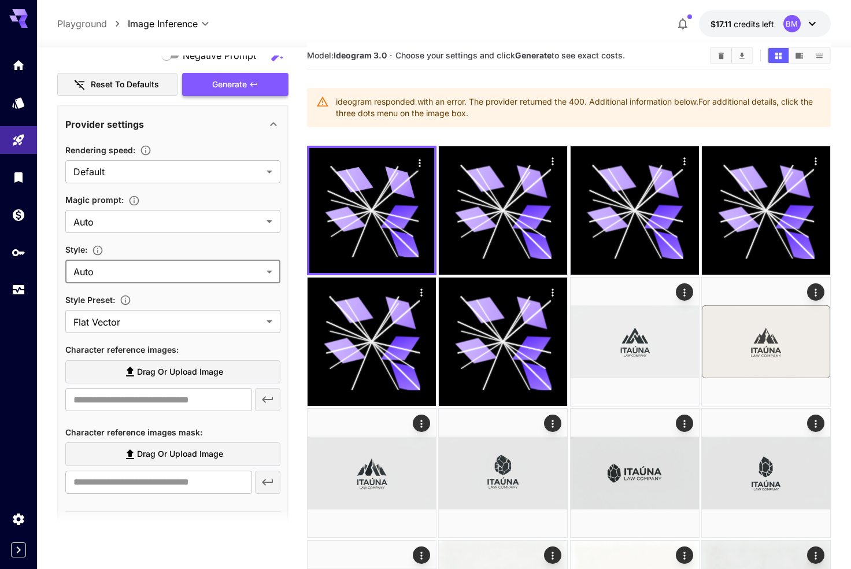
click at [232, 82] on span "Generate" at bounding box center [229, 85] width 35 height 14
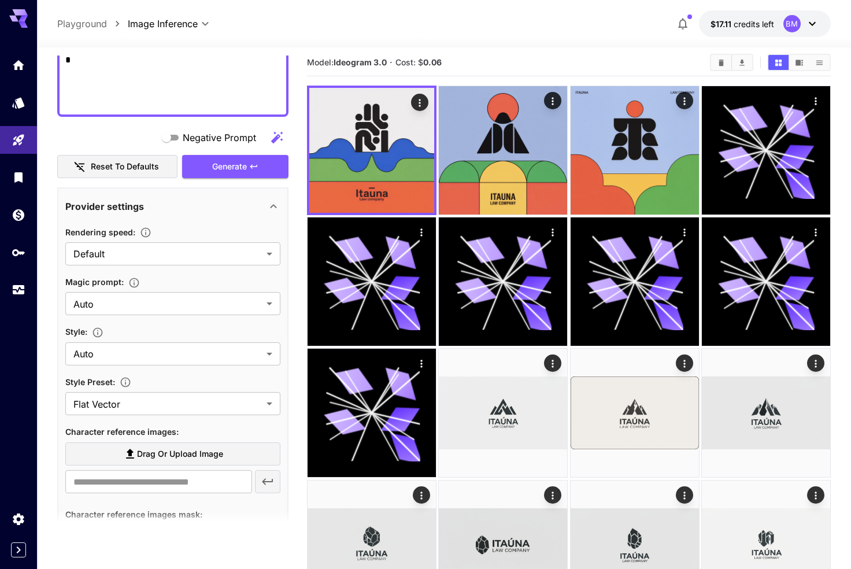
scroll to position [1054, 0]
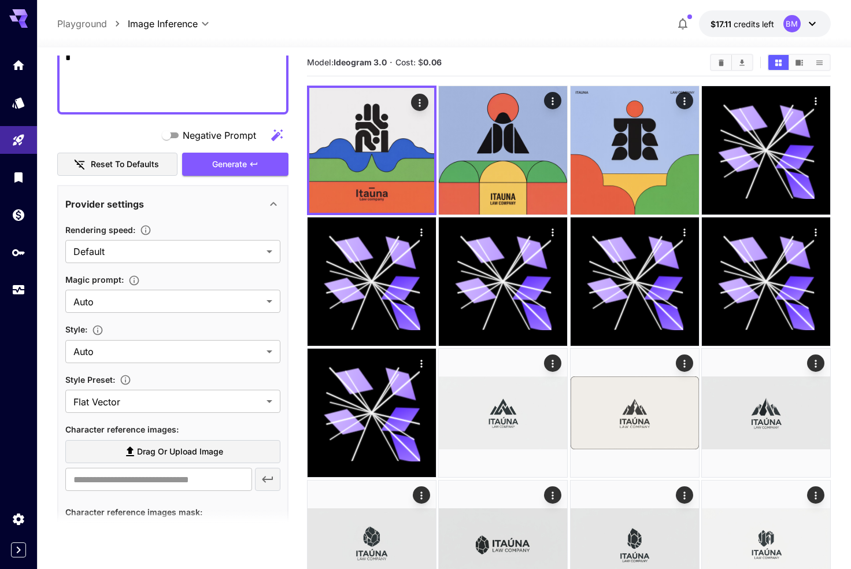
click at [109, 419] on div "**********" at bounding box center [172, 401] width 215 height 356
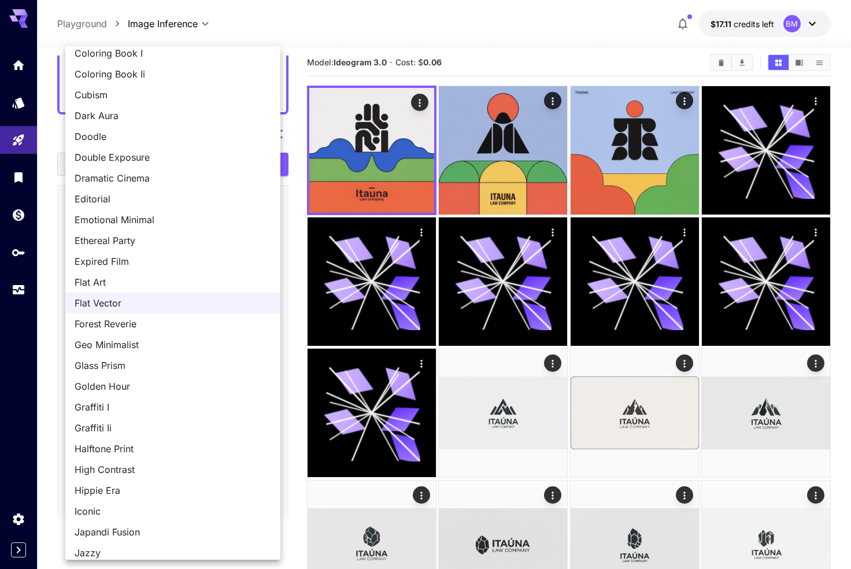
scroll to position [0, 0]
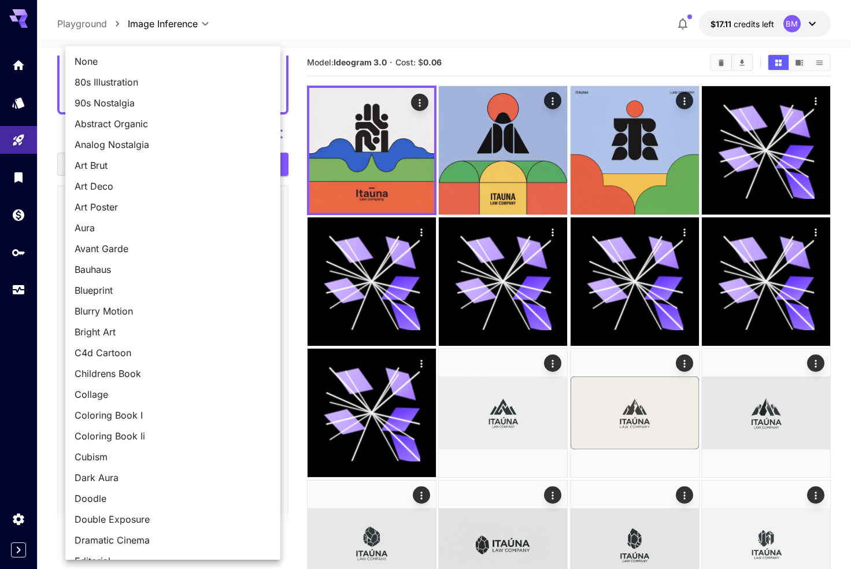
click at [94, 65] on span "None" at bounding box center [173, 61] width 197 height 14
type input "*******"
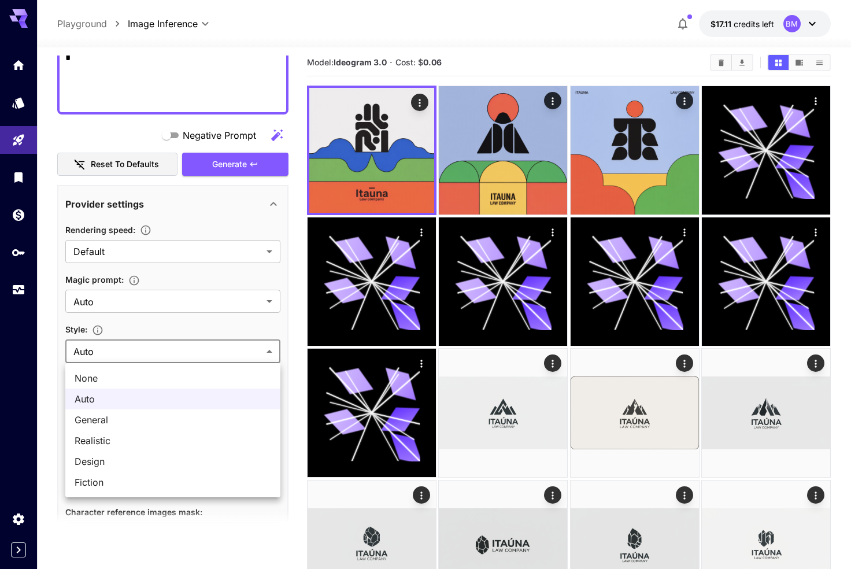
click at [88, 459] on span "Design" at bounding box center [173, 462] width 197 height 14
type input "******"
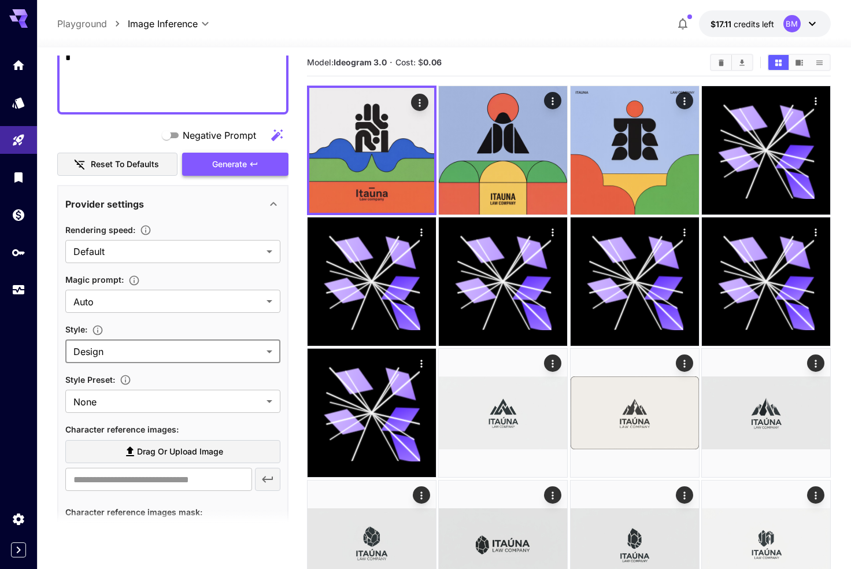
click at [219, 168] on span "Generate" at bounding box center [229, 164] width 35 height 14
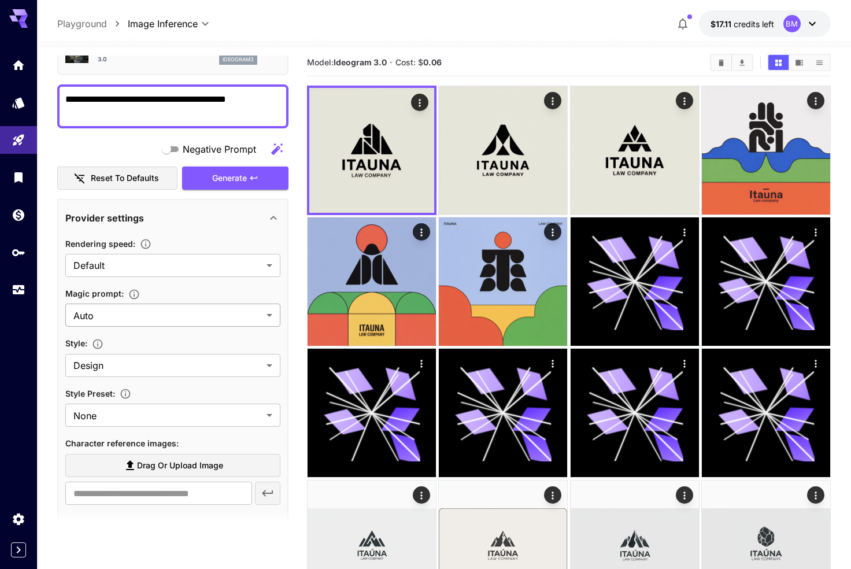
type textarea "**********"
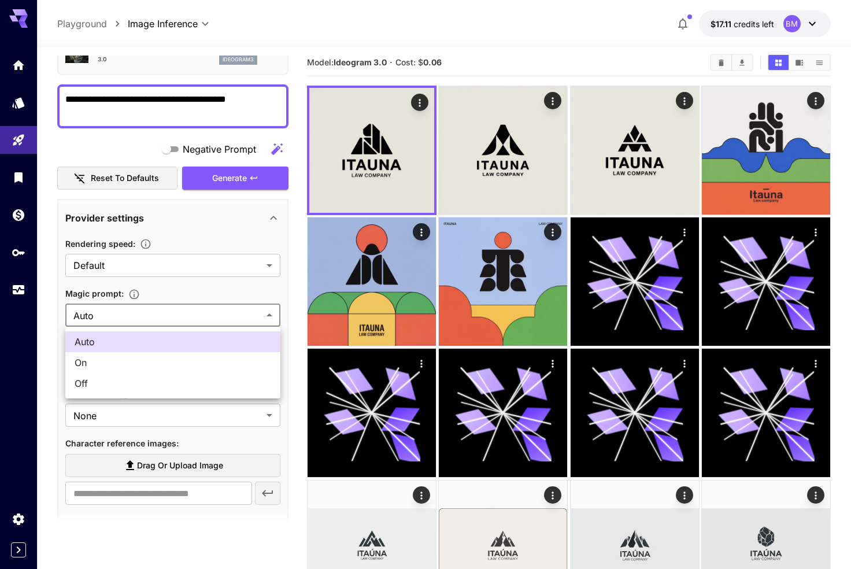
click at [124, 317] on div at bounding box center [425, 284] width 851 height 569
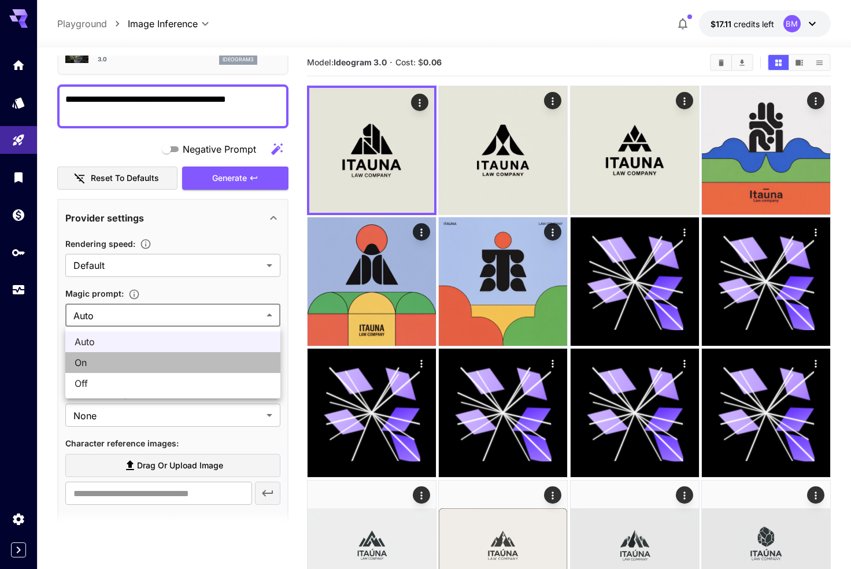
click at [106, 359] on span "On" at bounding box center [173, 363] width 197 height 14
type input "**"
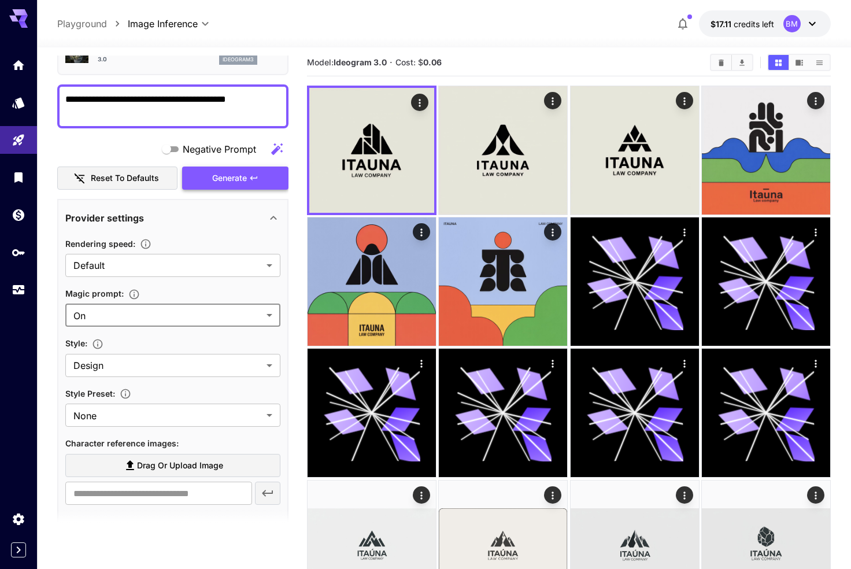
click at [233, 182] on span "Generate" at bounding box center [229, 178] width 35 height 14
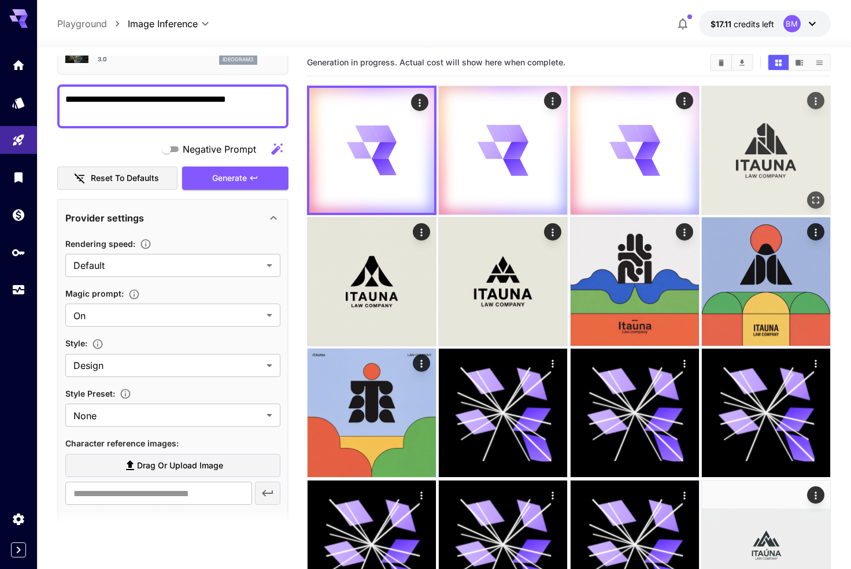
click at [775, 156] on img at bounding box center [766, 150] width 128 height 128
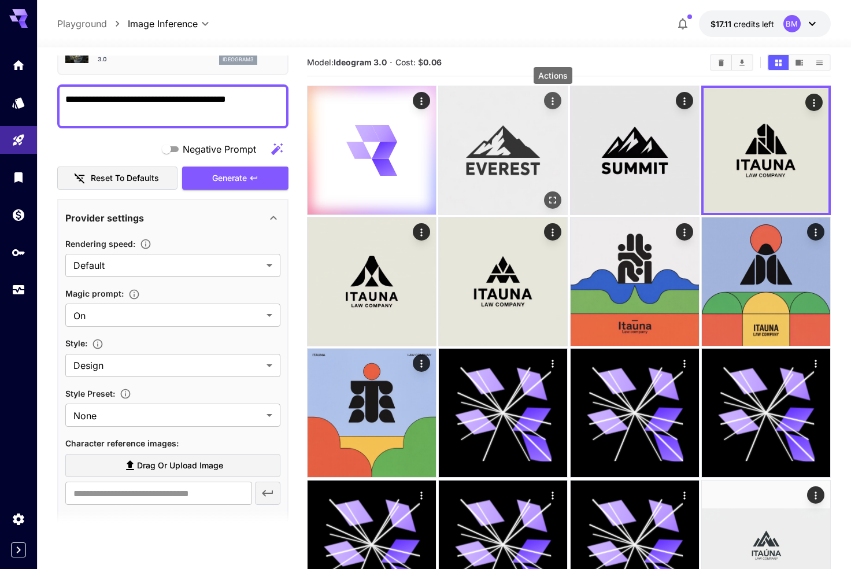
click at [552, 100] on icon "Actions" at bounding box center [553, 101] width 12 height 12
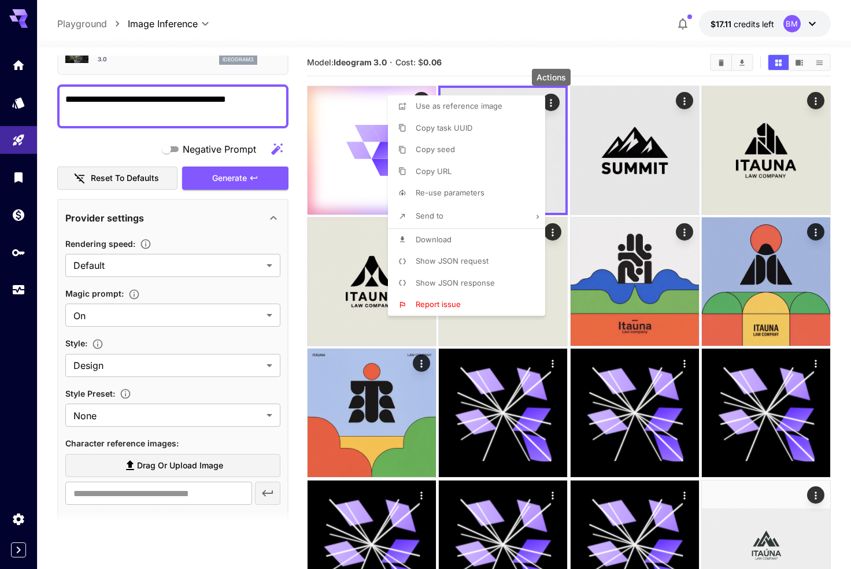
click at [431, 234] on p "Download" at bounding box center [434, 240] width 36 height 12
click at [149, 61] on div at bounding box center [425, 284] width 851 height 569
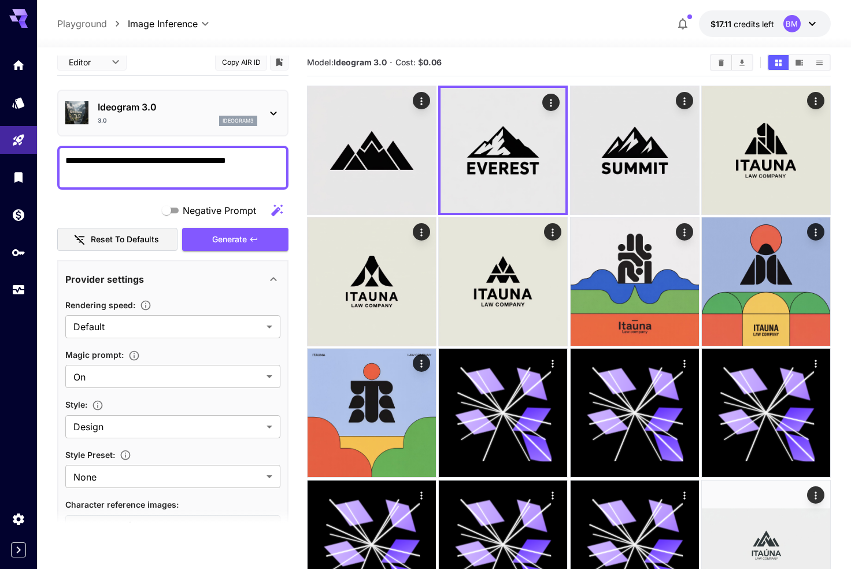
scroll to position [0, 0]
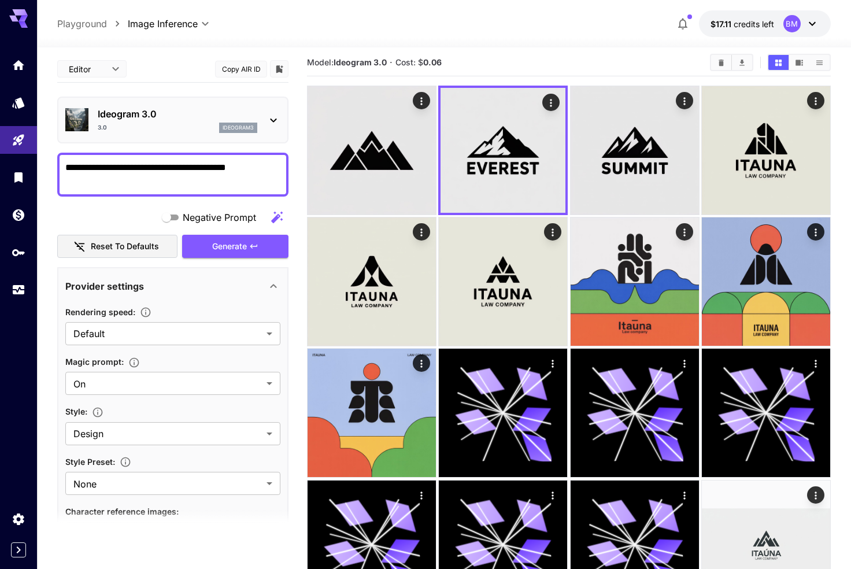
click at [230, 115] on p "Ideogram 3.0" at bounding box center [178, 114] width 160 height 14
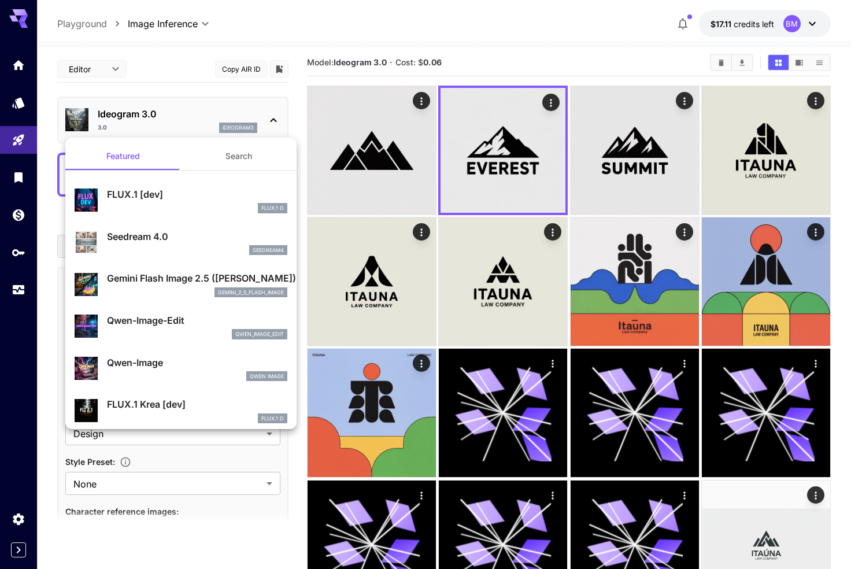
click at [149, 256] on div "Seedream 4.0 seedream4" at bounding box center [181, 242] width 213 height 35
type input "*"
type input "**********"
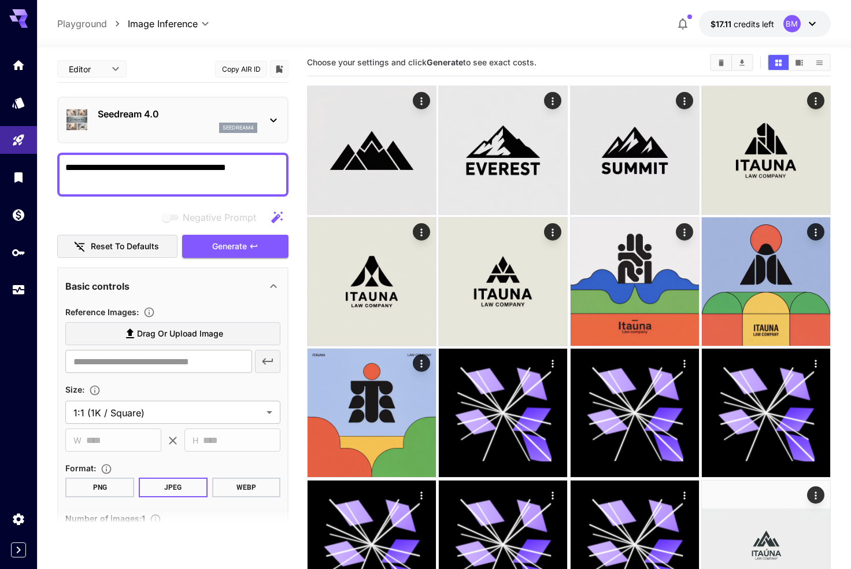
click at [149, 173] on textarea "**********" at bounding box center [172, 175] width 215 height 28
type textarea "**********"
click at [175, 331] on span "Drag or upload image" at bounding box center [180, 334] width 86 height 14
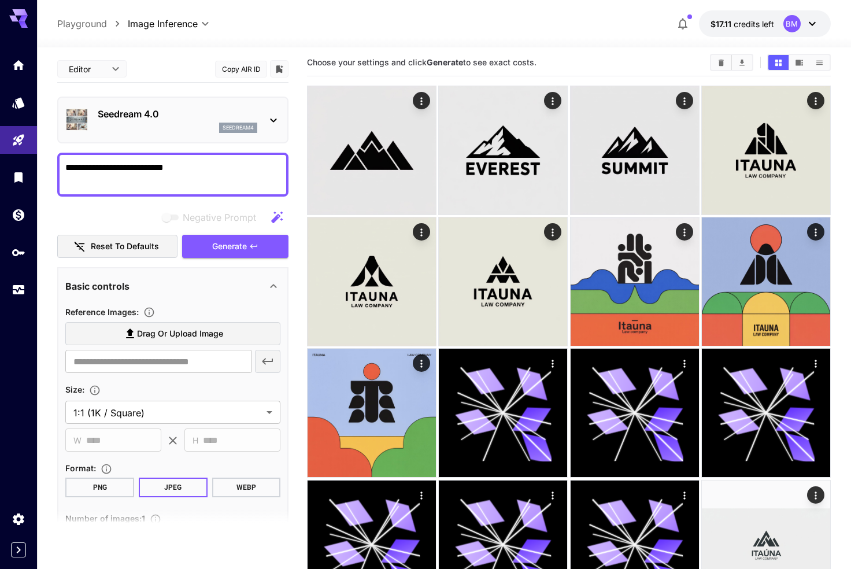
click at [0, 0] on input "Drag or upload image" at bounding box center [0, 0] width 0 height 0
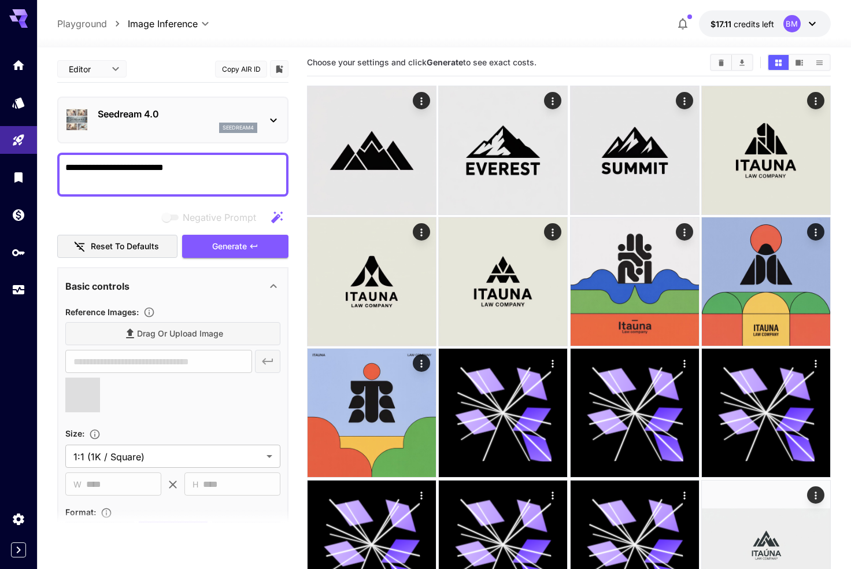
type input "**********"
click at [215, 252] on span "Generate" at bounding box center [229, 246] width 35 height 14
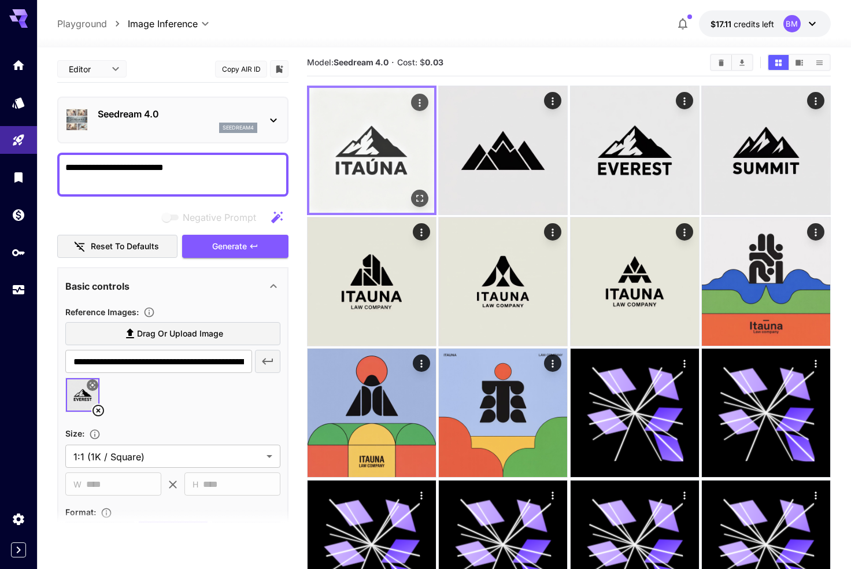
click at [366, 163] on img at bounding box center [371, 150] width 125 height 125
click at [418, 106] on icon "Actions" at bounding box center [420, 103] width 12 height 12
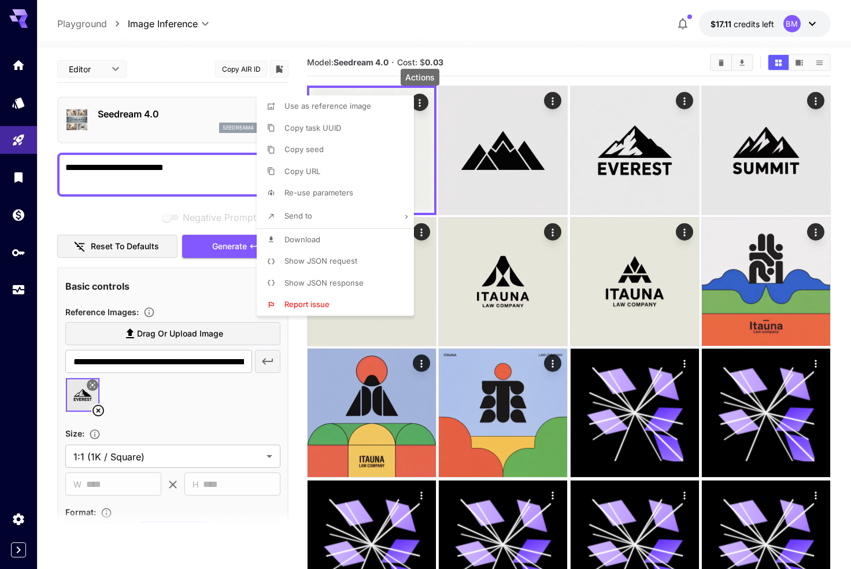
click at [309, 233] on li "Download" at bounding box center [339, 240] width 164 height 22
click at [493, 55] on div at bounding box center [425, 284] width 851 height 569
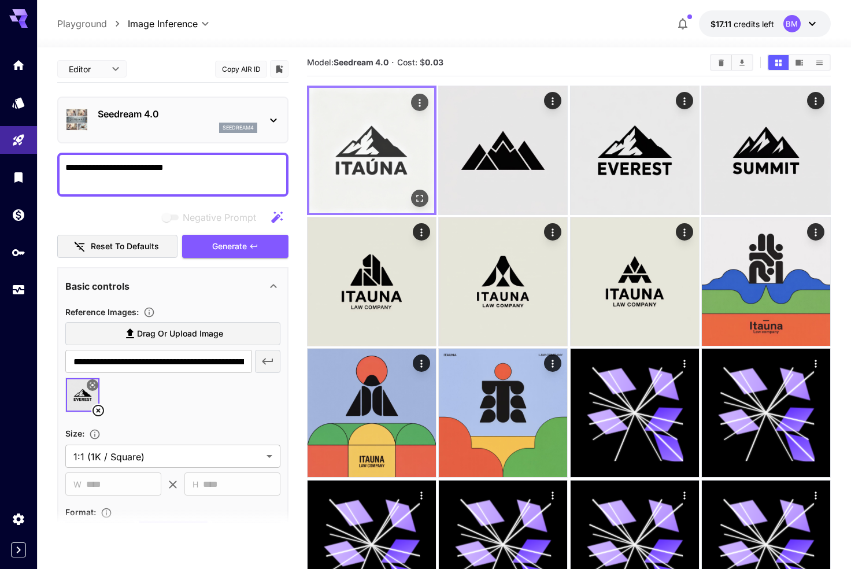
click at [387, 146] on img at bounding box center [371, 150] width 125 height 125
click at [421, 194] on icon "Open in fullscreen" at bounding box center [420, 199] width 12 height 12
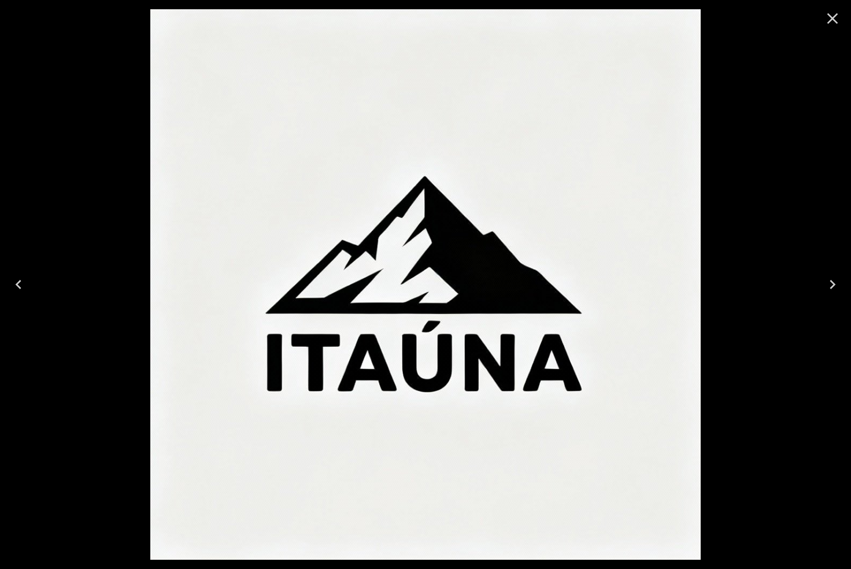
click at [835, 21] on icon "Close" at bounding box center [833, 18] width 11 height 11
